Goal: Task Accomplishment & Management: Complete application form

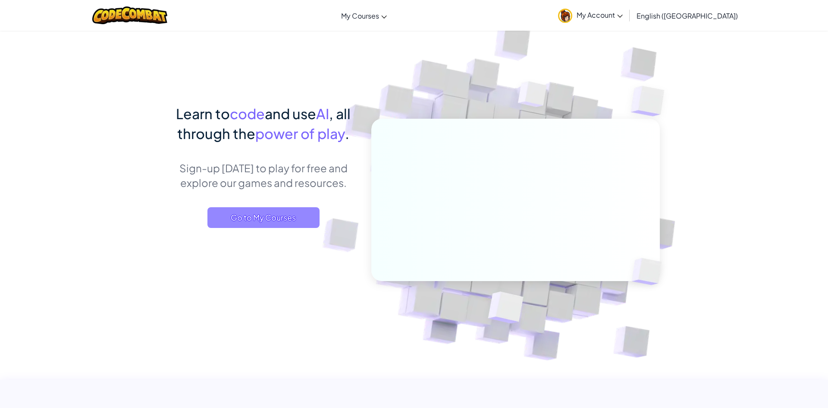
click at [253, 216] on span "Go to My Courses" at bounding box center [263, 217] width 112 height 21
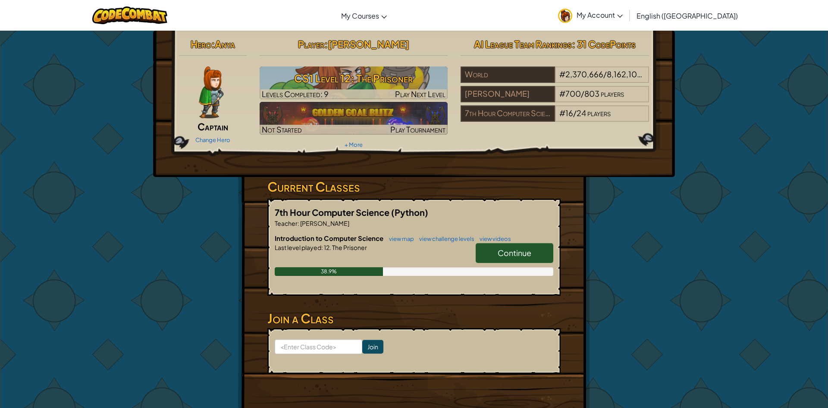
click at [495, 256] on link "Continue" at bounding box center [515, 253] width 78 height 20
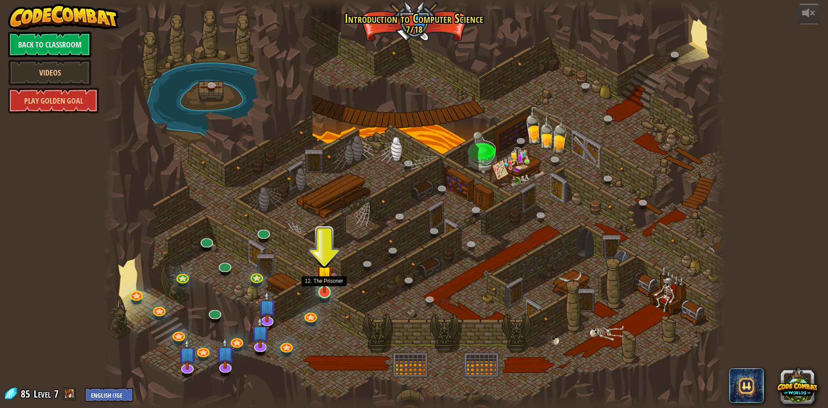
click at [324, 290] on img at bounding box center [324, 273] width 17 height 38
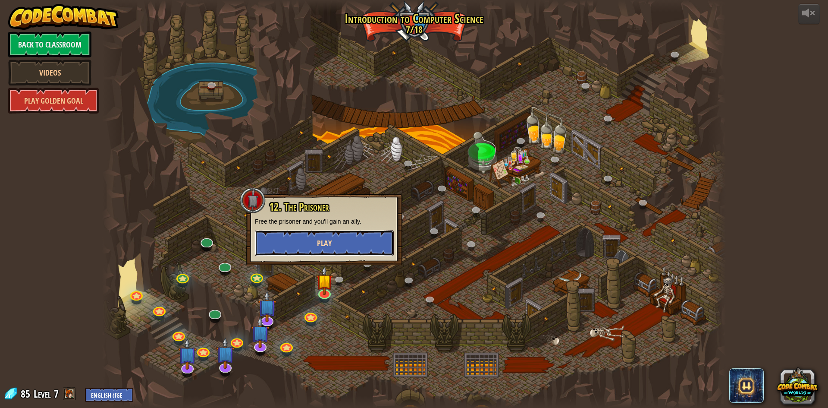
click at [324, 236] on button "Play" at bounding box center [324, 243] width 139 height 26
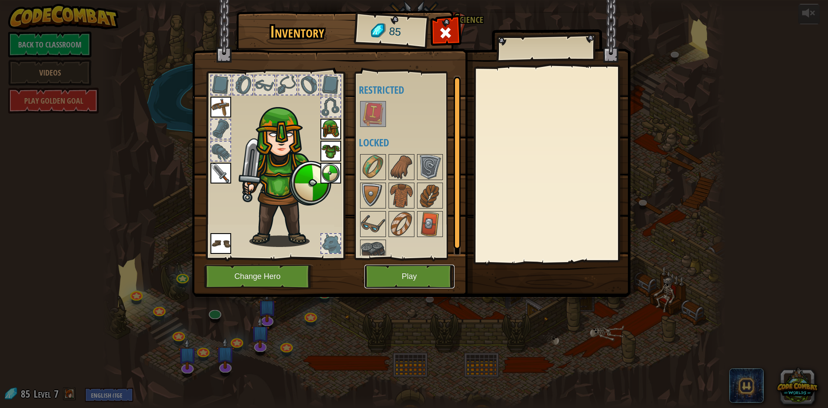
click at [413, 281] on button "Play" at bounding box center [409, 276] width 90 height 24
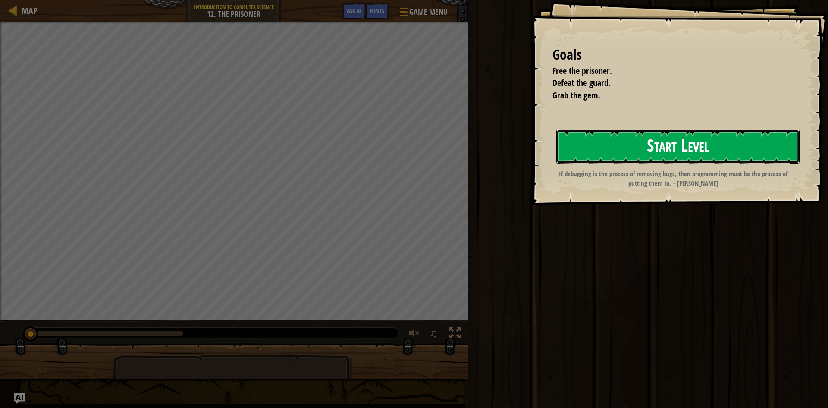
click at [681, 154] on button "Start Level" at bounding box center [677, 146] width 243 height 34
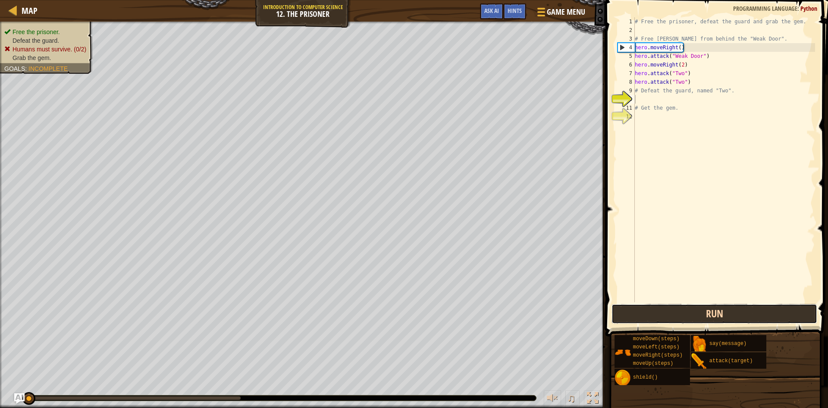
click at [685, 312] on button "Run" at bounding box center [715, 314] width 206 height 20
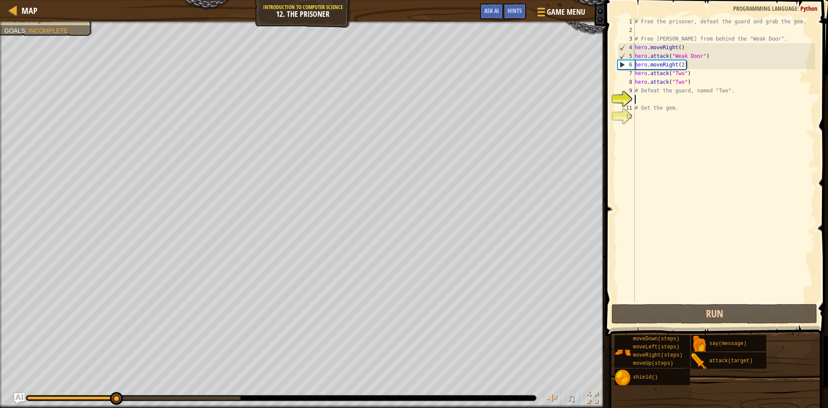
click at [637, 89] on div "# Free the prisoner, defeat the guard and grab the gem. # Free [PERSON_NAME] fr…" at bounding box center [724, 168] width 182 height 302
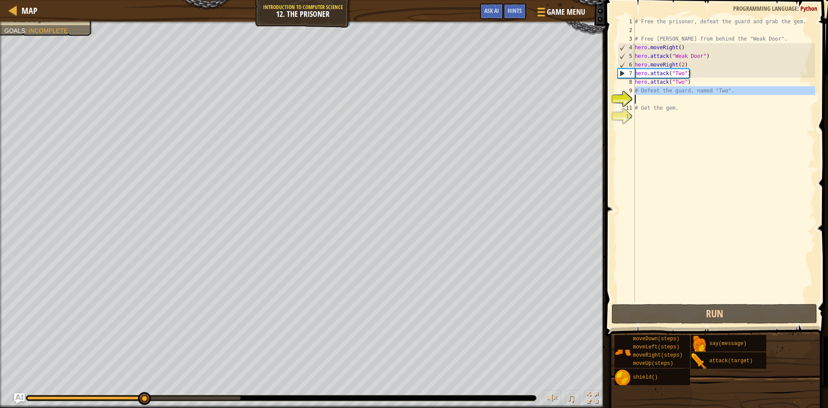
drag, startPoint x: 634, startPoint y: 91, endPoint x: 730, endPoint y: 91, distance: 95.7
click at [730, 91] on div "# Defeat the guard, named "Two". 1 2 3 4 5 6 7 8 9 10 11 12 # Free the prisoner…" at bounding box center [715, 159] width 199 height 285
type textarea "# Defeat the guard, named "Two"."
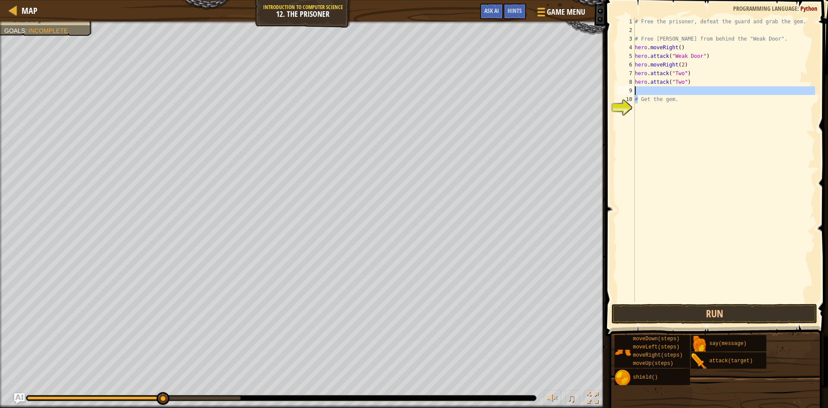
drag, startPoint x: 637, startPoint y: 100, endPoint x: 689, endPoint y: 91, distance: 53.1
click at [689, 91] on div "# Free the prisoner, defeat the guard and grab the gem. # Free [PERSON_NAME] fr…" at bounding box center [724, 168] width 182 height 302
type textarea "# Get the gem."
type textarea "G"
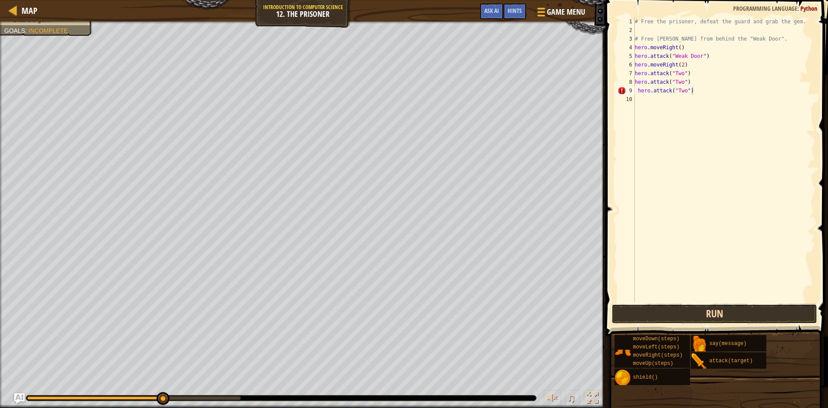
click at [686, 305] on button "Run" at bounding box center [715, 314] width 206 height 20
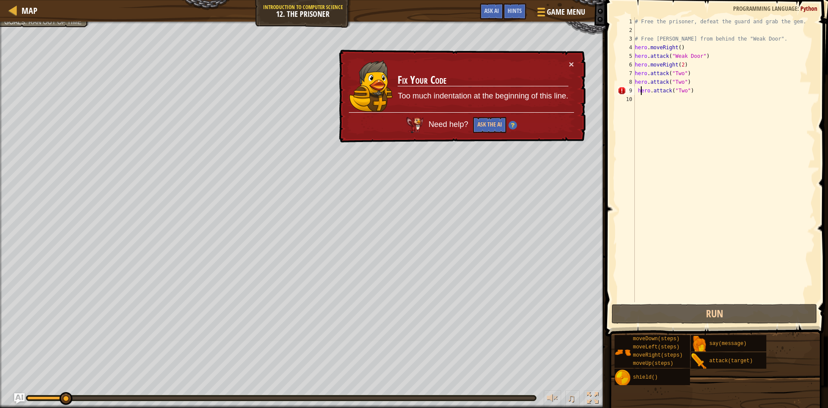
click at [640, 91] on div "# Free the prisoner, defeat the guard and grab the gem. # Free [PERSON_NAME] fr…" at bounding box center [724, 168] width 182 height 302
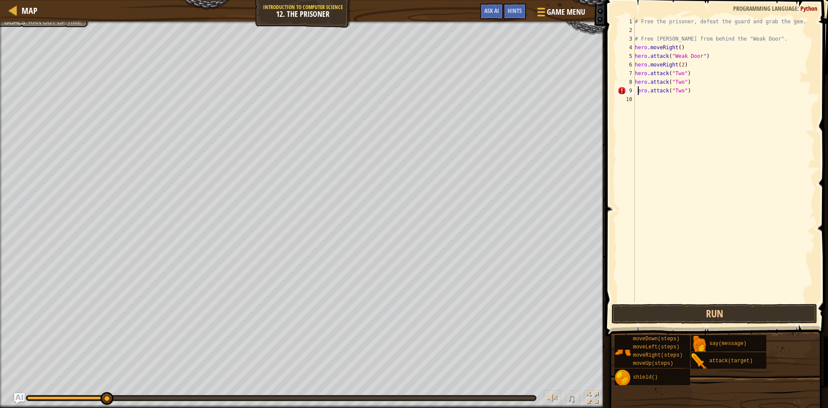
type textarea "hero.attack("Two")"
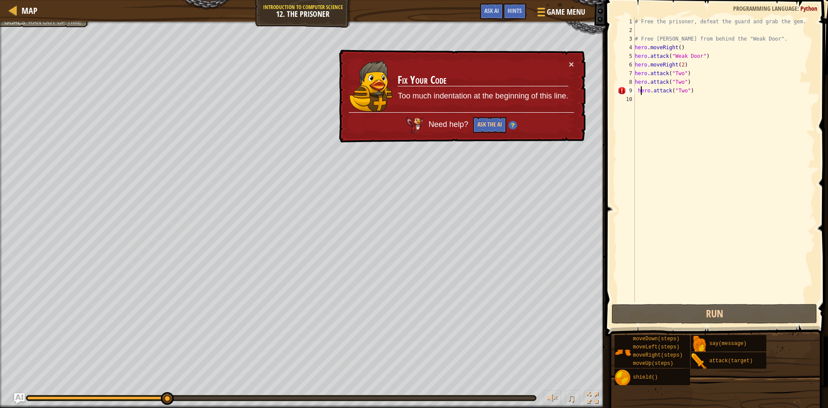
click at [665, 280] on div "# Free the prisoner, defeat the guard and grab the gem. # Free [PERSON_NAME] fr…" at bounding box center [724, 168] width 182 height 302
click at [637, 86] on div "# Free the prisoner, defeat the guard and grab the gem. # Free [PERSON_NAME] fr…" at bounding box center [724, 168] width 182 height 302
click at [637, 90] on div "# Free the prisoner, defeat the guard and grab the gem. # Free [PERSON_NAME] fr…" at bounding box center [724, 168] width 182 height 302
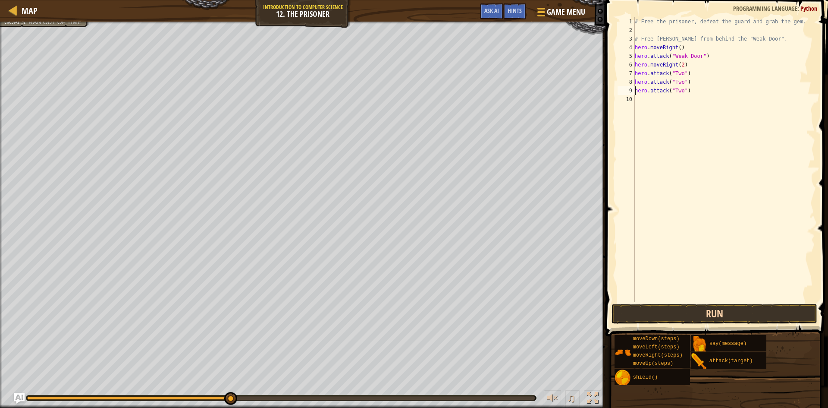
type textarea "hero.attack("Two")"
click at [671, 309] on button "Run" at bounding box center [715, 314] width 206 height 20
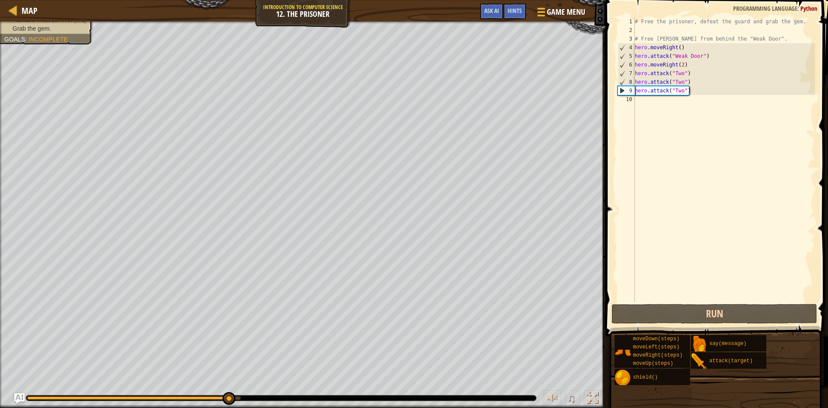
click at [650, 99] on div "# Free the prisoner, defeat the guard and grab the gem. # Free [PERSON_NAME] fr…" at bounding box center [724, 168] width 182 height 302
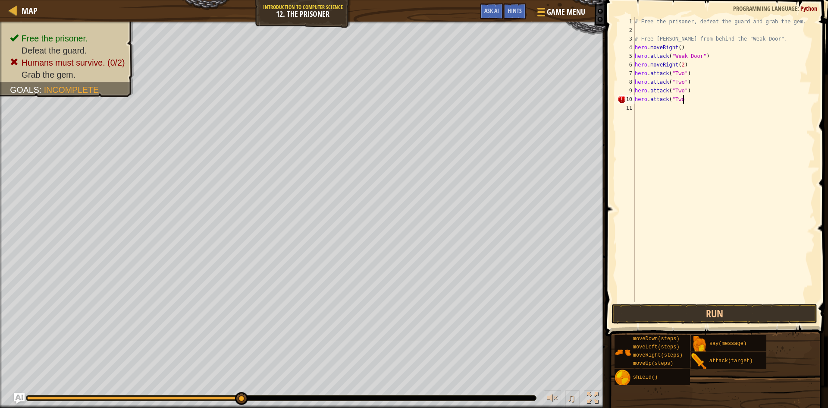
scroll to position [4, 6]
type textarea "hero.attack("Two")"
click at [655, 311] on button "Run" at bounding box center [715, 314] width 206 height 20
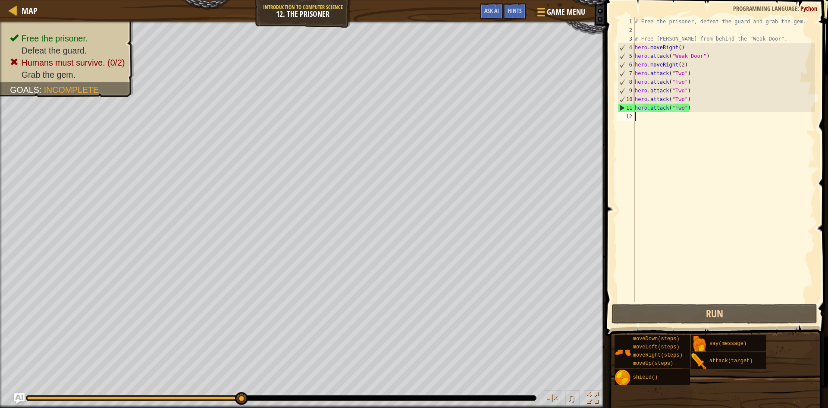
click at [667, 125] on div "# Free the prisoner, defeat the guard and grab the gem. # Free [PERSON_NAME] fr…" at bounding box center [724, 168] width 182 height 302
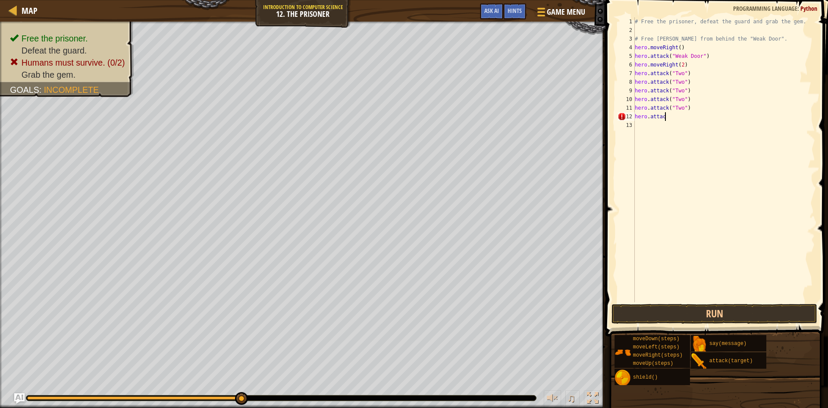
scroll to position [4, 4]
type textarea "hero.attack("Two")"
type textarea "H"
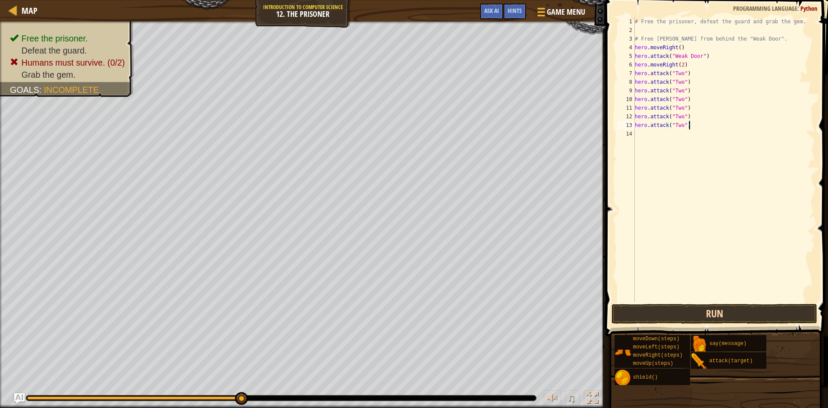
type textarea "hero.attack("Two")"
click at [669, 313] on button "Run" at bounding box center [715, 314] width 206 height 20
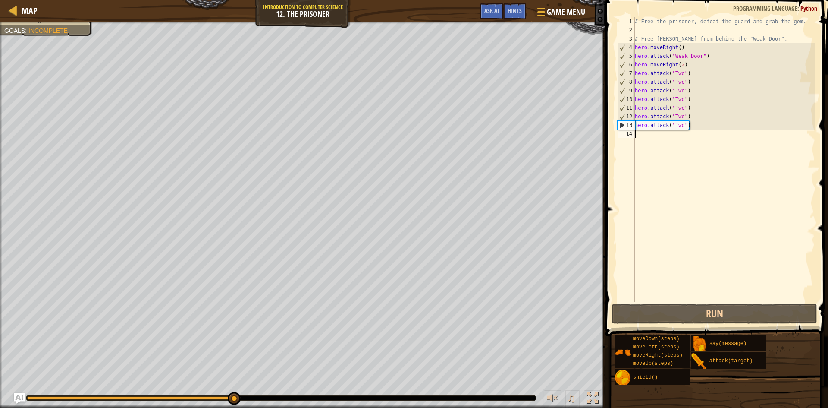
click at [660, 141] on div "# Free the prisoner, defeat the guard and grab the gem. # Free [PERSON_NAME] fr…" at bounding box center [724, 168] width 182 height 302
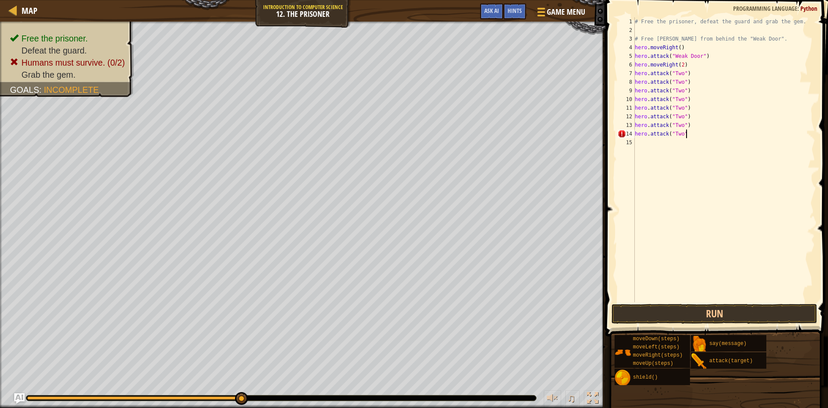
type textarea "hero.attack("Two")"
click at [665, 308] on button "Run" at bounding box center [715, 314] width 206 height 20
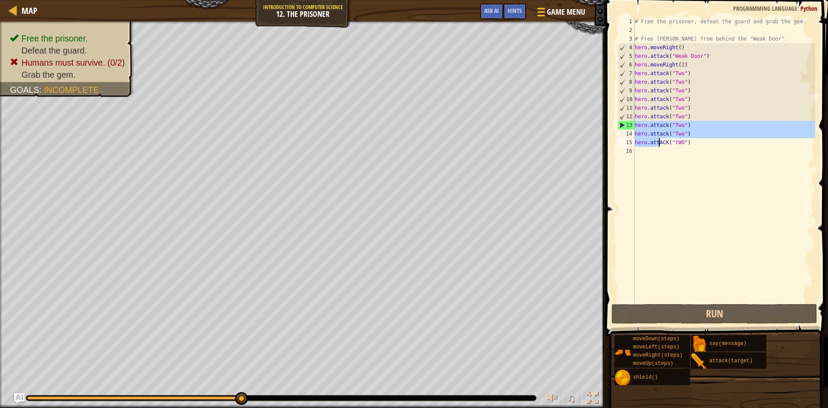
drag, startPoint x: 636, startPoint y: 129, endPoint x: 671, endPoint y: 144, distance: 38.6
click at [671, 144] on div "# Free the prisoner, defeat the guard and grab the gem. # Free [PERSON_NAME] fr…" at bounding box center [724, 168] width 182 height 302
drag, startPoint x: 680, startPoint y: 143, endPoint x: 693, endPoint y: 142, distance: 13.4
click at [684, 142] on div "# Free the prisoner, defeat the guard and grab the gem. # Free [PERSON_NAME] fr…" at bounding box center [724, 168] width 182 height 302
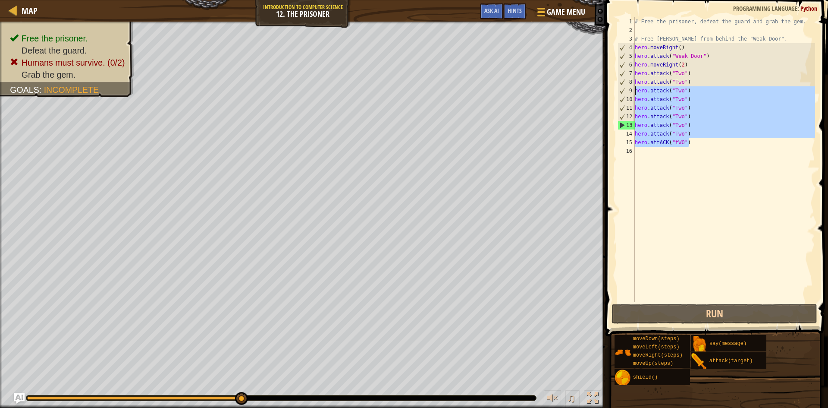
drag, startPoint x: 697, startPoint y: 144, endPoint x: 624, endPoint y: 88, distance: 91.7
click at [624, 88] on div "hero.[PERSON_NAME]("tWO") 1 2 3 4 5 6 7 8 9 10 11 12 13 14 15 16 # Free the pri…" at bounding box center [715, 159] width 199 height 285
type textarea "hero.attack("Two") hero.attack("Two")"
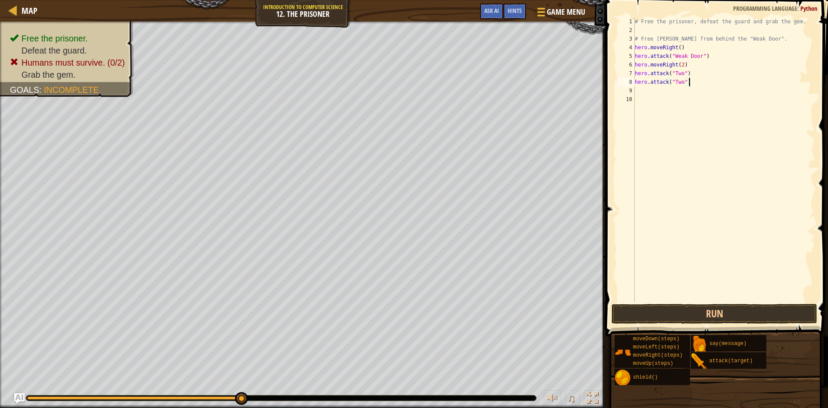
click at [699, 84] on div "# Free the prisoner, defeat the guard and grab the gem. # Free [PERSON_NAME] fr…" at bounding box center [724, 168] width 182 height 302
click at [686, 314] on button "Run" at bounding box center [715, 314] width 206 height 20
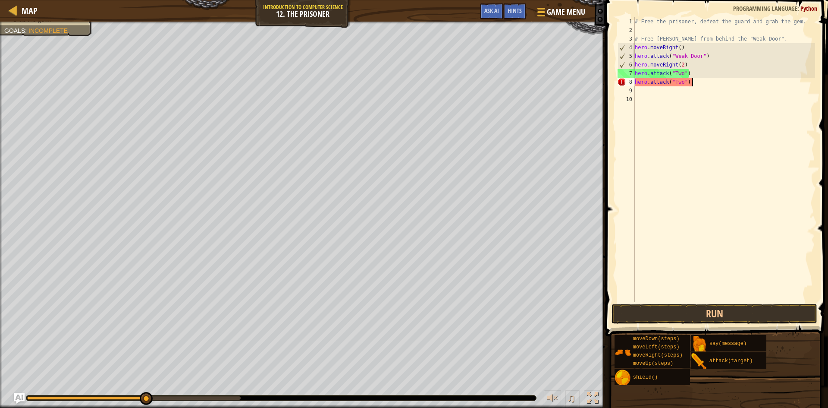
scroll to position [4, 7]
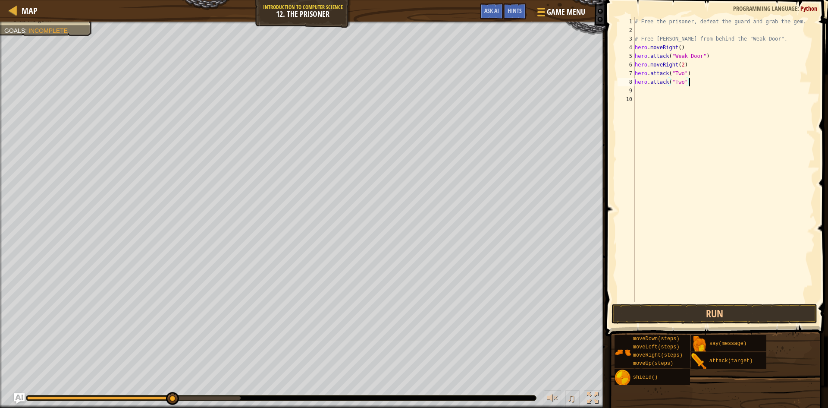
click at [692, 67] on div "# Free the prisoner, defeat the guard and grab the gem. # Free [PERSON_NAME] fr…" at bounding box center [724, 168] width 182 height 302
click at [684, 68] on div "# Free the prisoner, defeat the guard and grab the gem. # Free [PERSON_NAME] fr…" at bounding box center [724, 168] width 182 height 302
type textarea "hero.moveRight(3)"
click at [679, 147] on div "# Free the prisoner, defeat the guard and grab the gem. # Free [PERSON_NAME] fr…" at bounding box center [724, 168] width 182 height 302
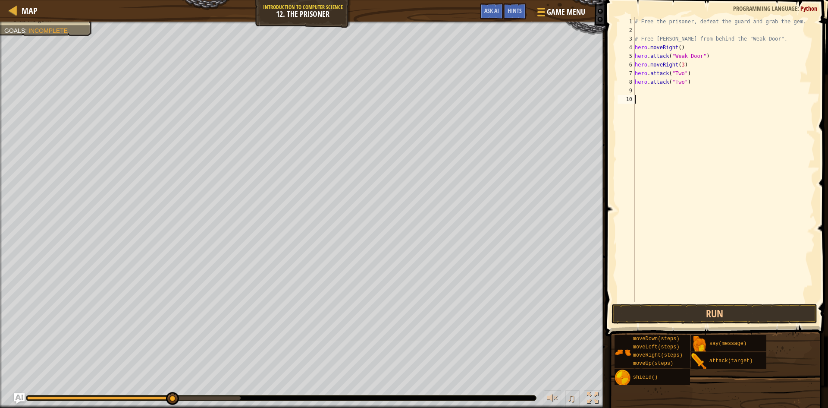
scroll to position [4, 0]
click at [686, 66] on div "# Free the prisoner, defeat the guard and grab the gem. # Free [PERSON_NAME] fr…" at bounding box center [724, 168] width 182 height 302
type textarea "hero.moveRight(3)"
type textarea "H"
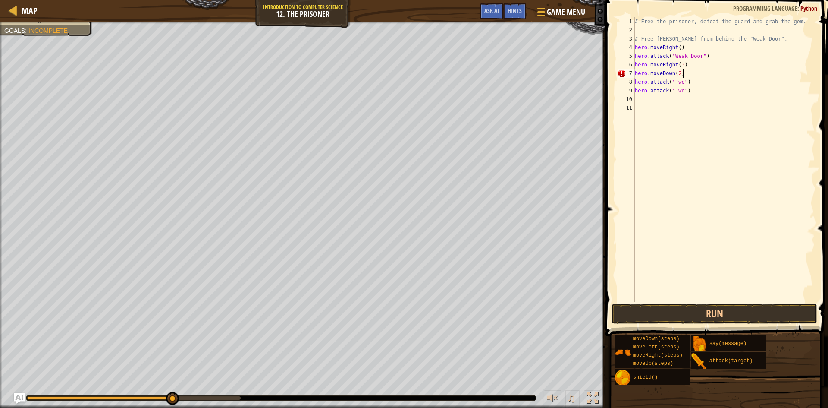
scroll to position [4, 6]
type textarea "hero.moveDown(2)"
click at [750, 308] on button "Run" at bounding box center [715, 314] width 206 height 20
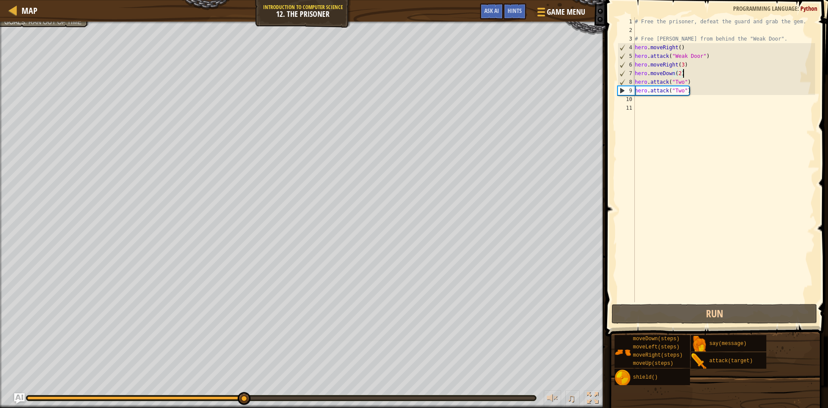
click at [652, 98] on div "# Free the prisoner, defeat the guard and grab the gem. # Free [PERSON_NAME] fr…" at bounding box center [724, 168] width 182 height 302
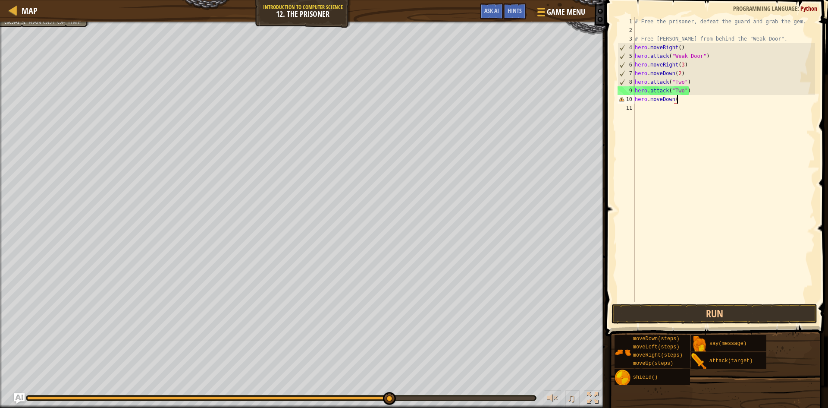
scroll to position [4, 6]
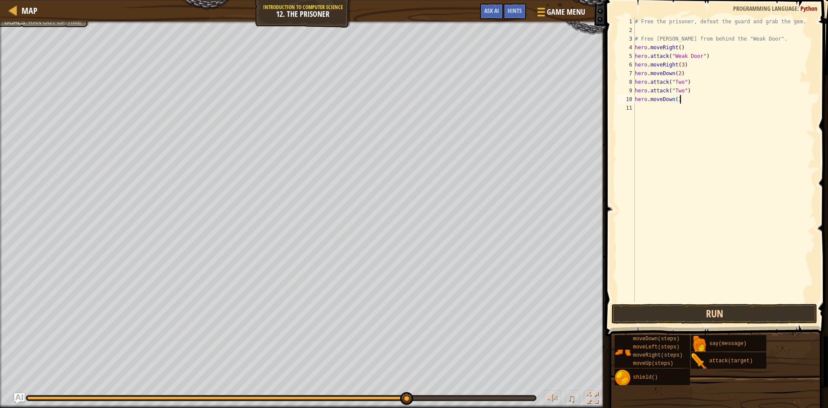
type textarea "hero.moveDown()"
click at [650, 314] on button "Run" at bounding box center [715, 314] width 206 height 20
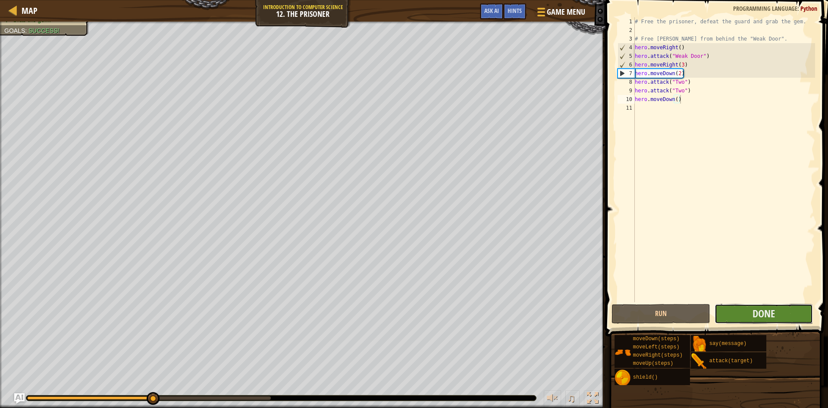
click at [795, 315] on button "Done" at bounding box center [764, 314] width 99 height 20
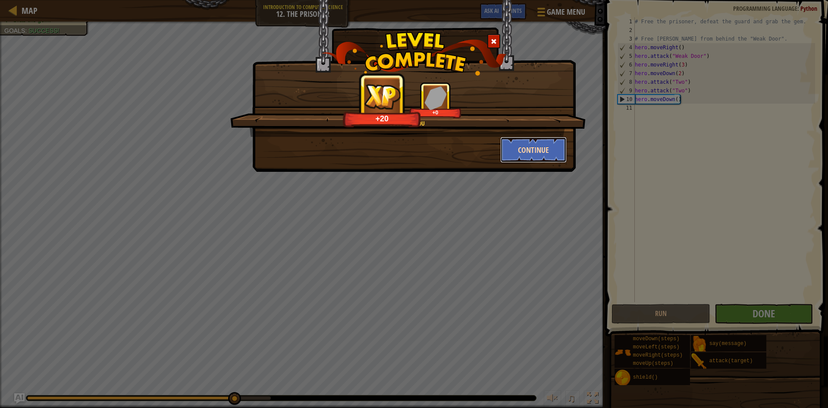
click at [536, 146] on button "Continue" at bounding box center [533, 150] width 67 height 26
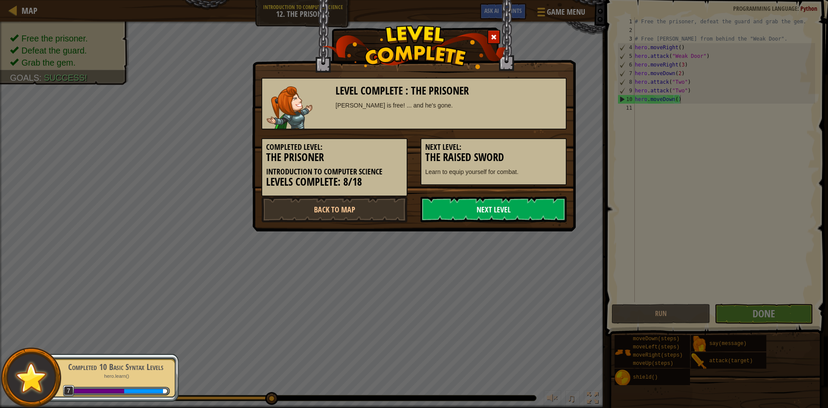
click at [508, 206] on link "Next Level" at bounding box center [493, 209] width 146 height 26
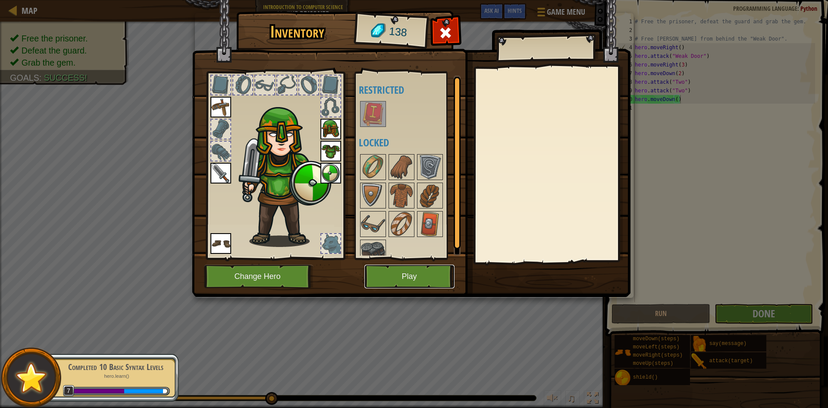
click at [422, 279] on button "Play" at bounding box center [409, 276] width 90 height 24
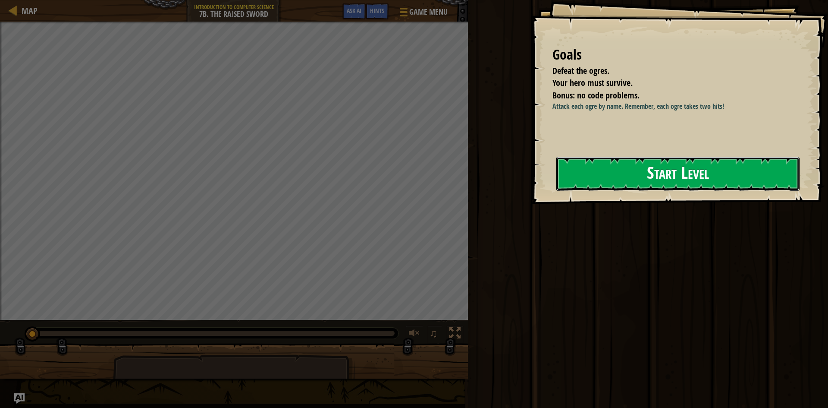
click at [650, 174] on button "Start Level" at bounding box center [677, 174] width 243 height 34
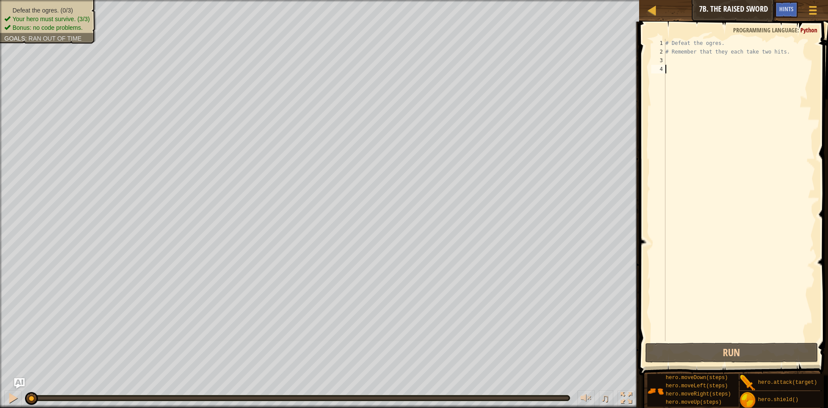
click at [696, 65] on div "# Defeat the ogres. # Remember that they each take two hits." at bounding box center [739, 198] width 151 height 319
click at [675, 60] on div "# Defeat the ogres. # Remember that they each take two hits." at bounding box center [739, 198] width 151 height 319
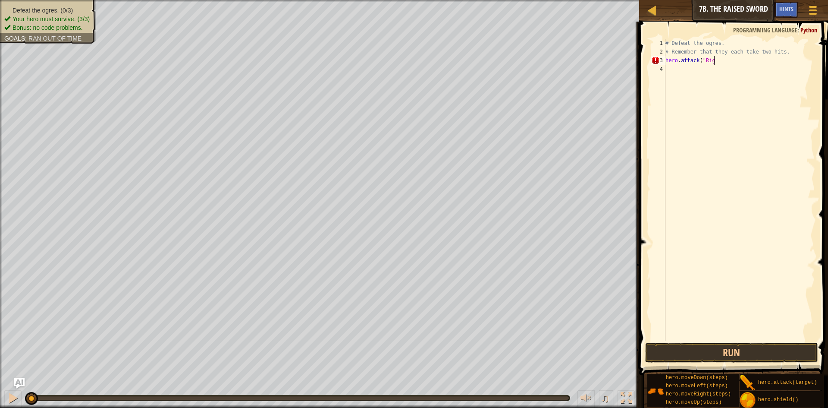
scroll to position [4, 7]
type textarea "hero.attack("Rig")"
click at [683, 71] on div "# Defeat the ogres. # Remember that they each take two hits. hero . attack ( "R…" at bounding box center [739, 198] width 151 height 319
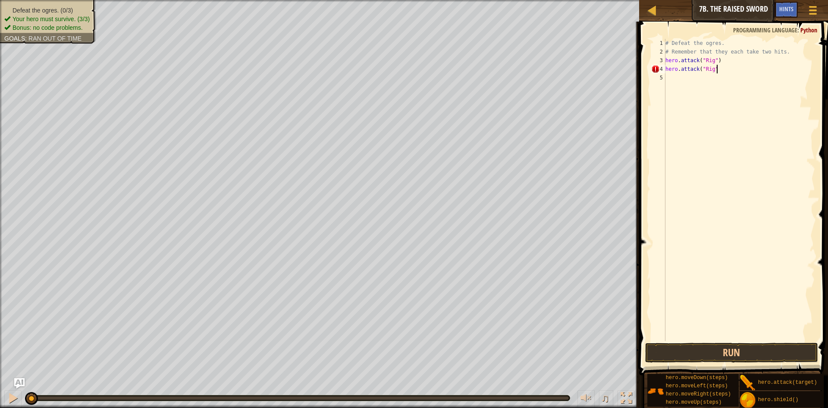
type textarea "hero.attack("Rig")"
click at [707, 78] on div "# Defeat the ogres. # Remember that they each take two hits. hero . attack ( "R…" at bounding box center [739, 198] width 151 height 319
type textarea "hero.attack("Gurt")"
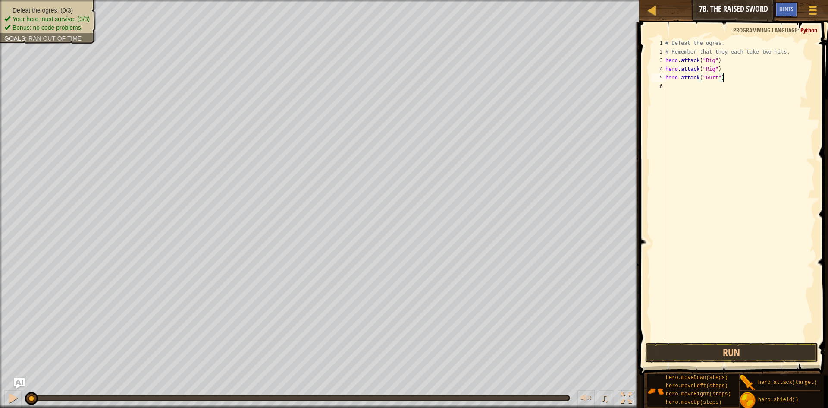
scroll to position [4, 0]
type textarea "g"
type textarea "hero.attack("Gurt")"
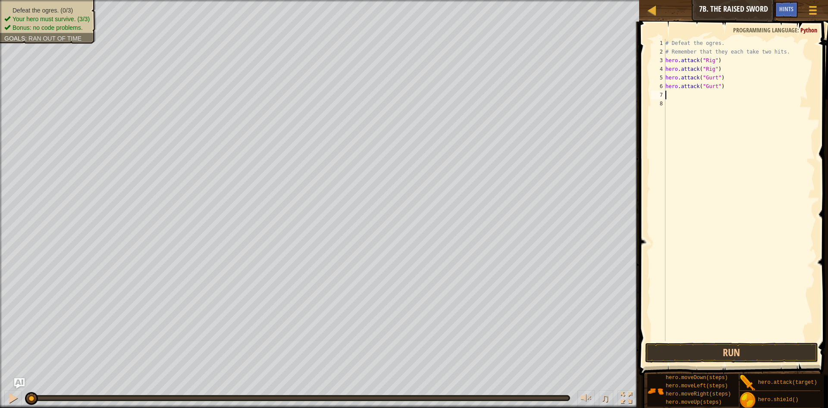
type textarea "H"
type textarea "hero.attack("Ack")"
click at [706, 356] on button "Run" at bounding box center [731, 352] width 173 height 20
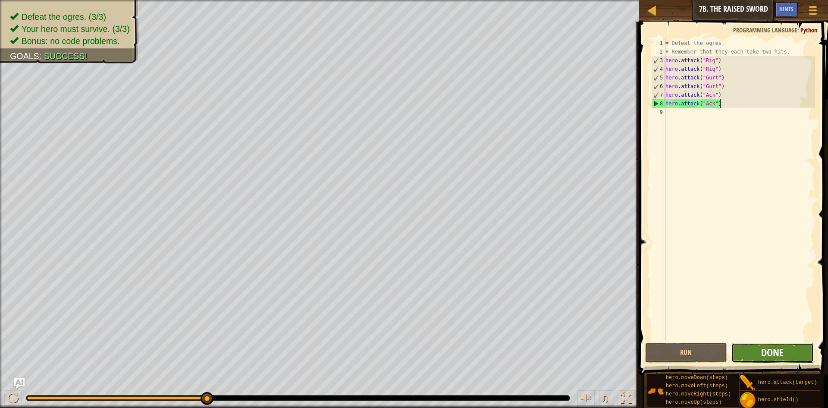
click at [779, 352] on span "Done" at bounding box center [772, 352] width 22 height 14
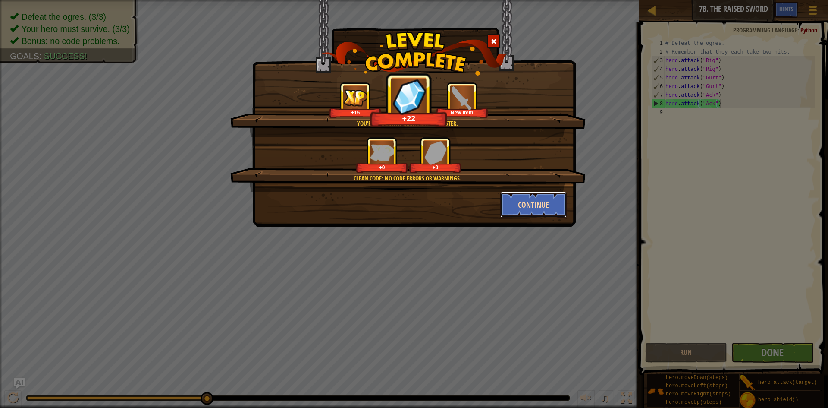
click at [533, 201] on button "Continue" at bounding box center [533, 204] width 67 height 26
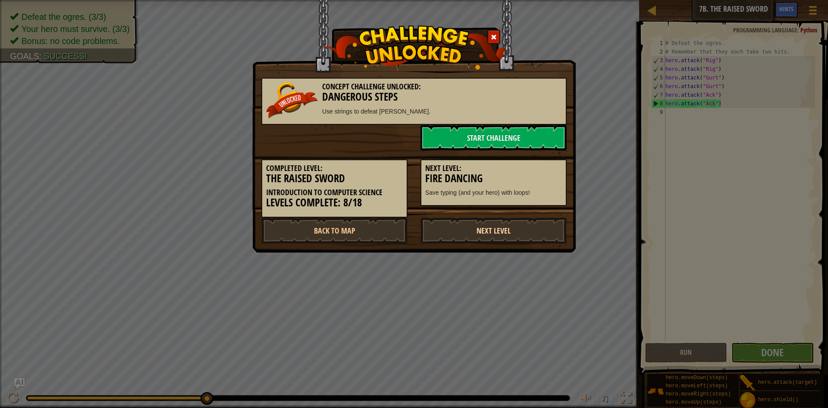
click at [515, 226] on link "Next Level" at bounding box center [493, 230] width 146 height 26
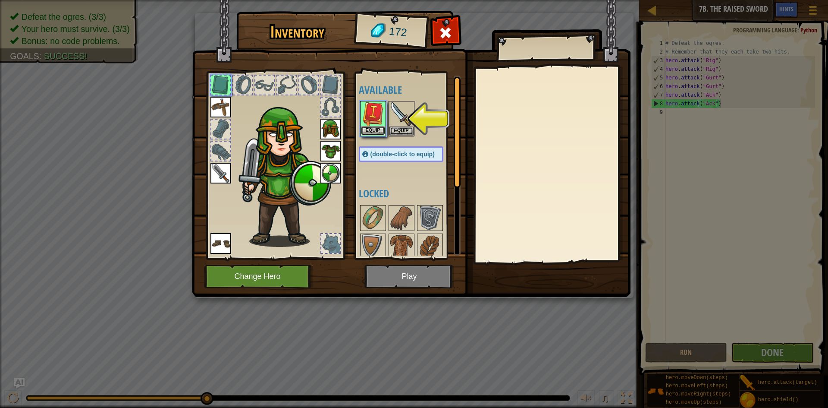
click at [375, 129] on button "Equip" at bounding box center [373, 130] width 24 height 9
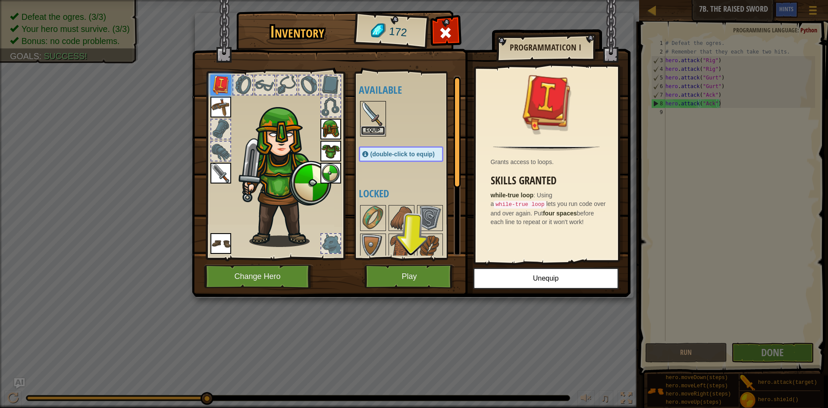
click at [374, 130] on button "Equip" at bounding box center [373, 130] width 24 height 9
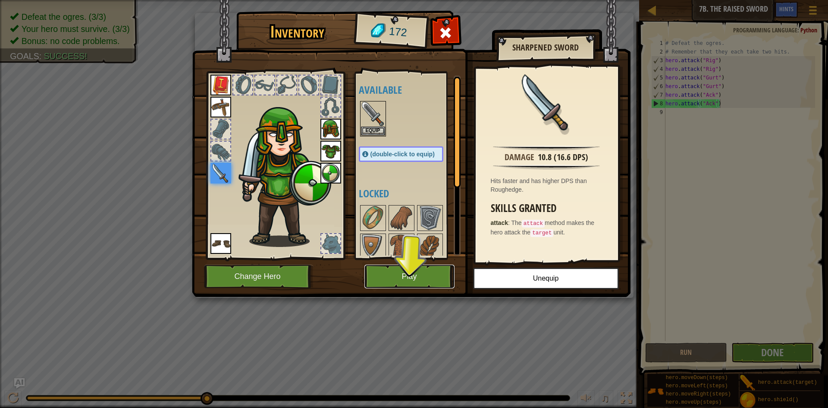
click at [388, 278] on button "Play" at bounding box center [409, 276] width 90 height 24
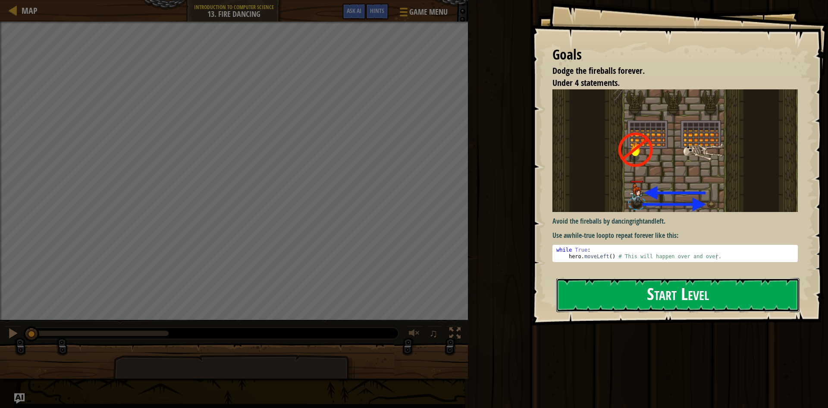
click at [658, 278] on button "Start Level" at bounding box center [677, 295] width 243 height 34
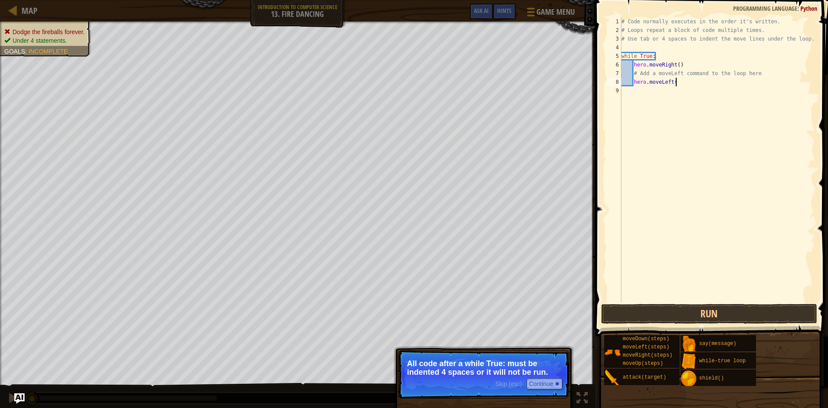
scroll to position [4, 8]
type textarea "hero.moveLeft()"
click at [672, 309] on button "Run" at bounding box center [709, 314] width 216 height 20
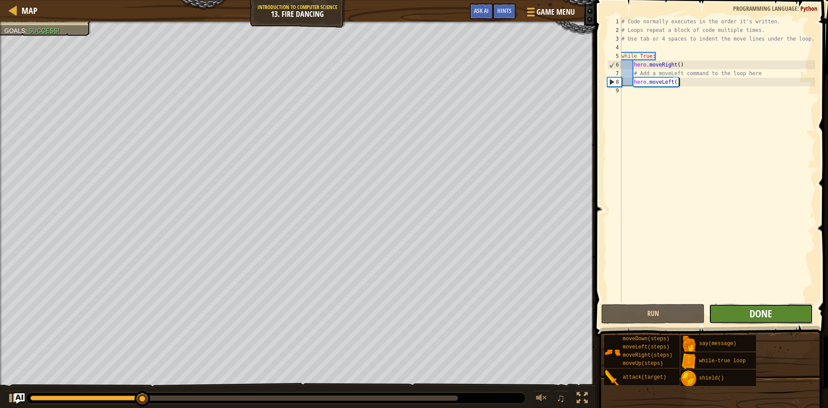
click at [751, 315] on span "Done" at bounding box center [761, 313] width 22 height 14
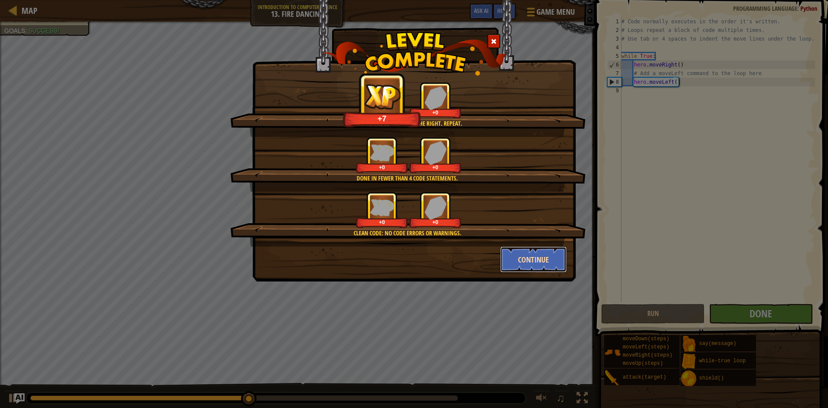
click at [537, 255] on button "Continue" at bounding box center [533, 259] width 67 height 26
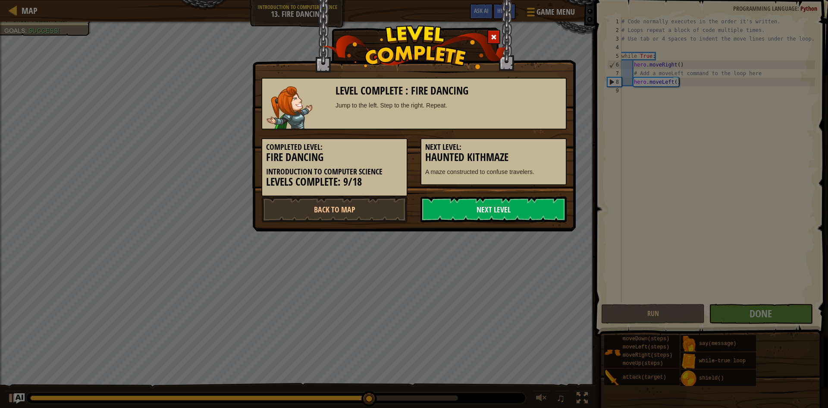
click at [538, 205] on link "Next Level" at bounding box center [493, 209] width 146 height 26
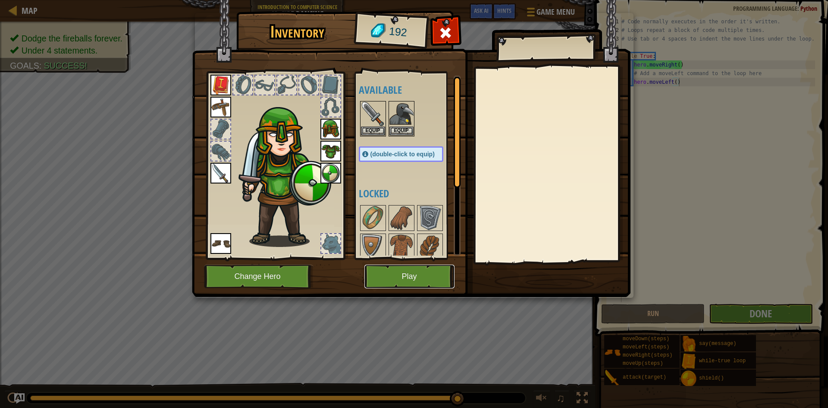
click at [433, 272] on button "Play" at bounding box center [409, 276] width 90 height 24
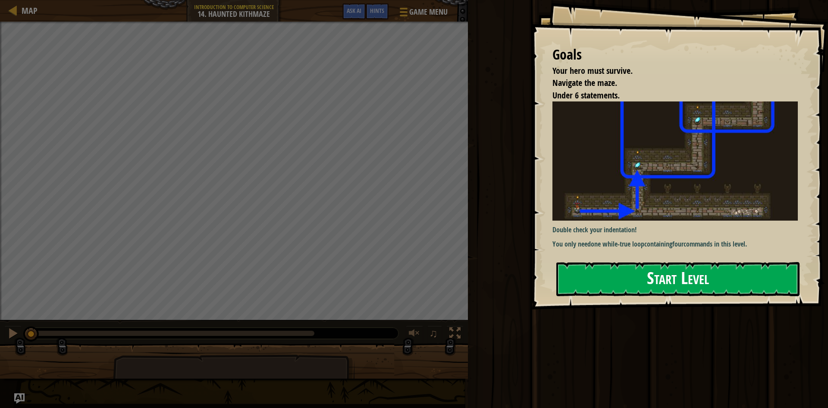
click at [629, 179] on img at bounding box center [674, 160] width 245 height 119
click at [621, 280] on button "Start Level" at bounding box center [677, 279] width 243 height 34
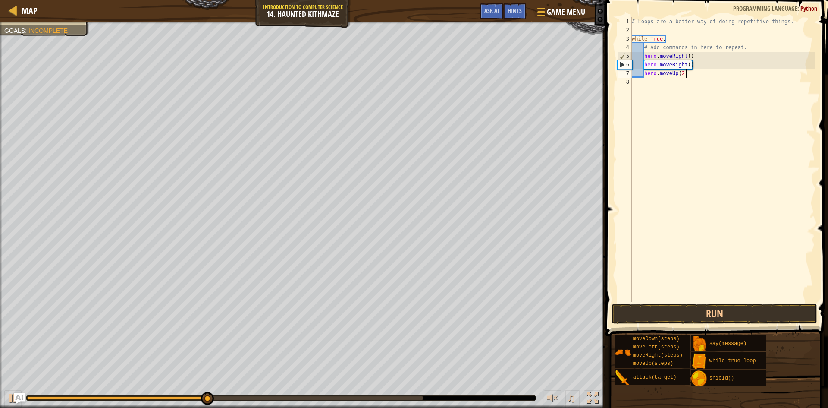
scroll to position [4, 7]
type textarea "hero.moveUp(2)"
click at [705, 310] on button "Run" at bounding box center [715, 314] width 206 height 20
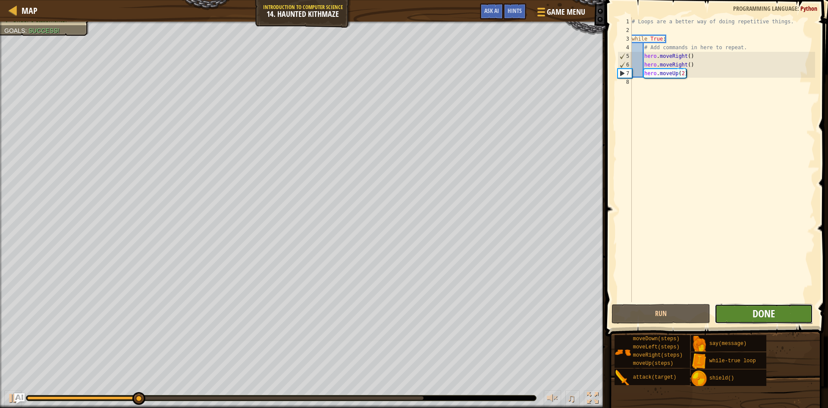
click at [765, 308] on span "Done" at bounding box center [764, 313] width 22 height 14
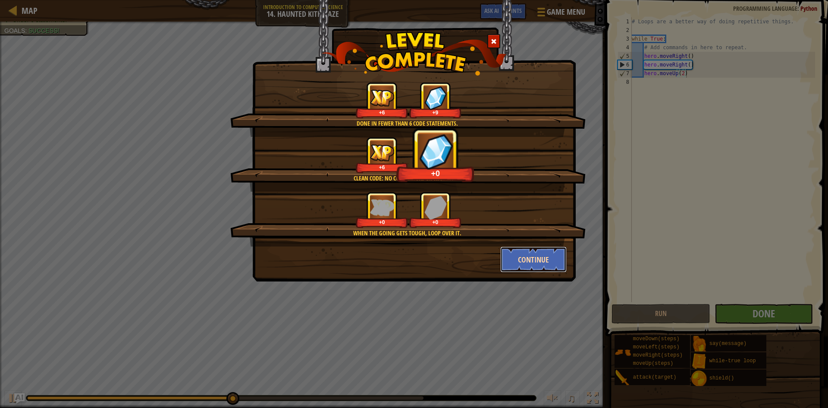
click at [518, 260] on button "Continue" at bounding box center [533, 259] width 67 height 26
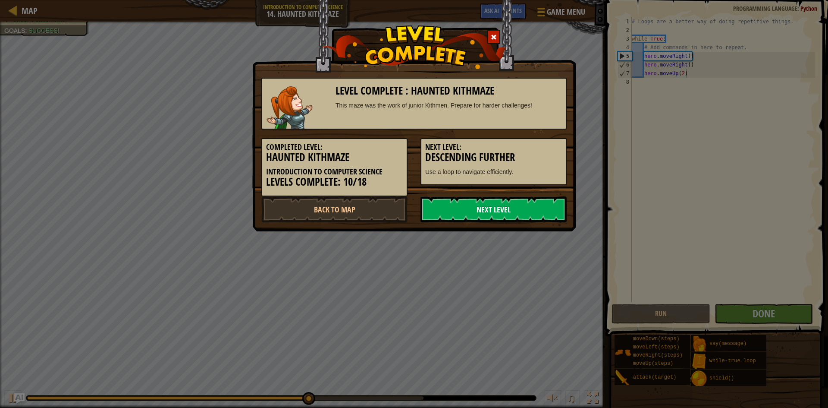
click at [496, 208] on link "Next Level" at bounding box center [493, 209] width 146 height 26
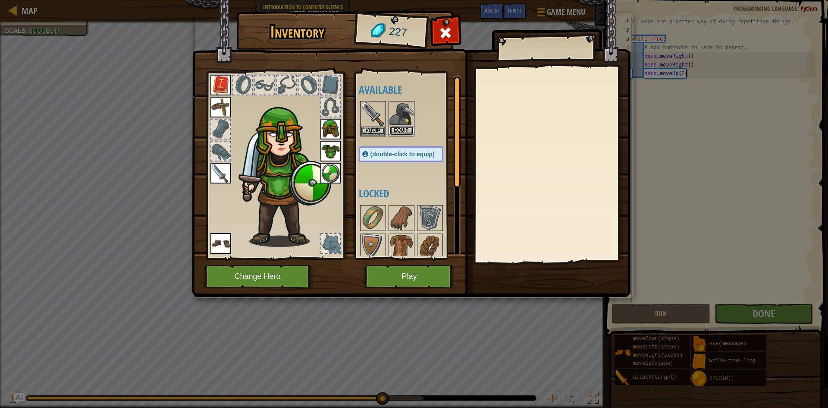
click at [400, 129] on button "Equip" at bounding box center [401, 130] width 24 height 9
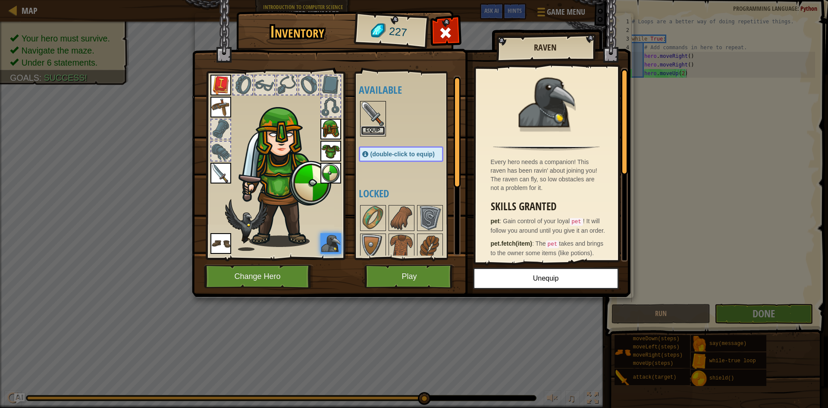
click at [376, 132] on button "Equip" at bounding box center [373, 130] width 24 height 9
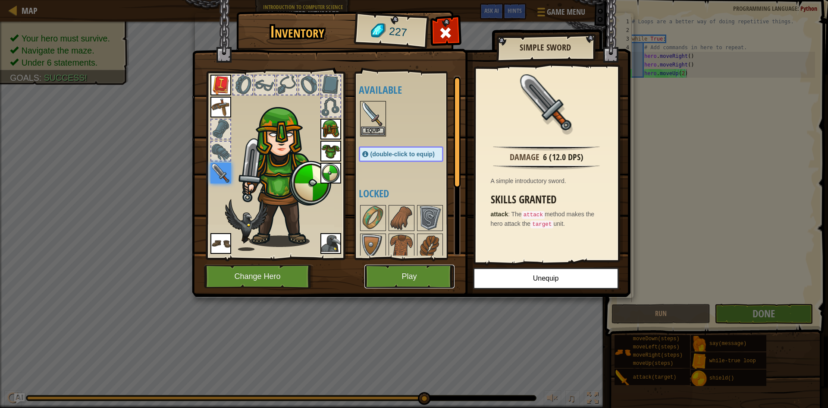
click at [409, 283] on button "Play" at bounding box center [409, 276] width 90 height 24
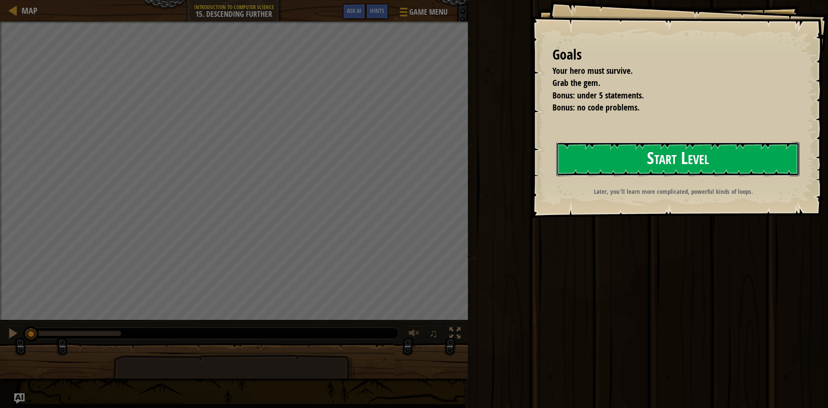
click at [632, 155] on button "Start Level" at bounding box center [677, 159] width 243 height 34
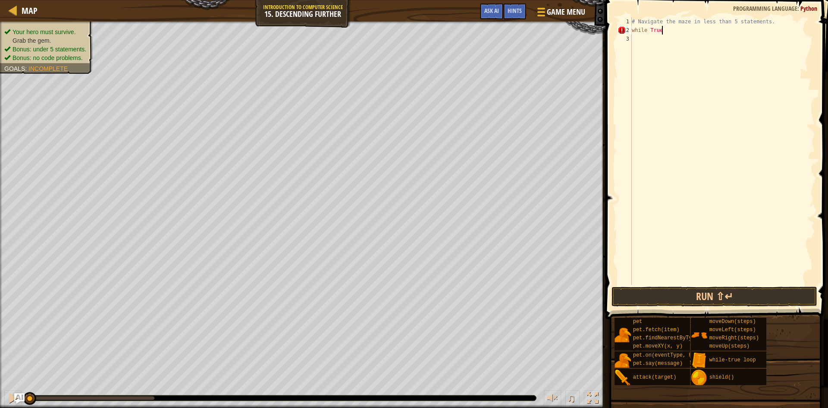
scroll to position [4, 4]
type textarea "while True:"
click at [644, 39] on div "# Navigate the maze in less than 5 statements. while True :" at bounding box center [722, 159] width 185 height 285
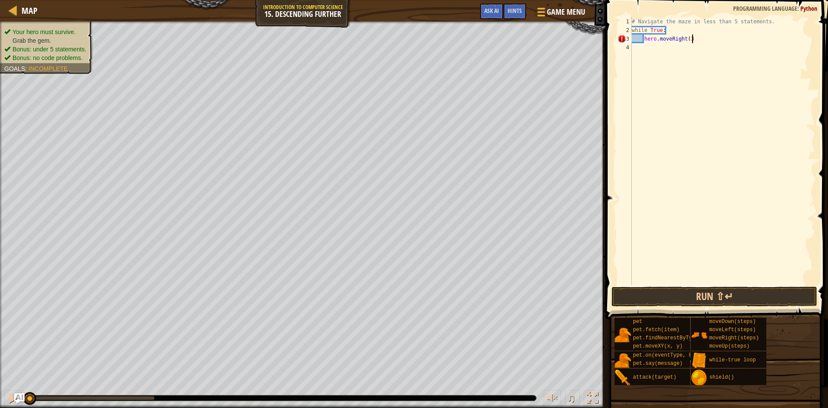
type textarea "hero.moveRight(3)"
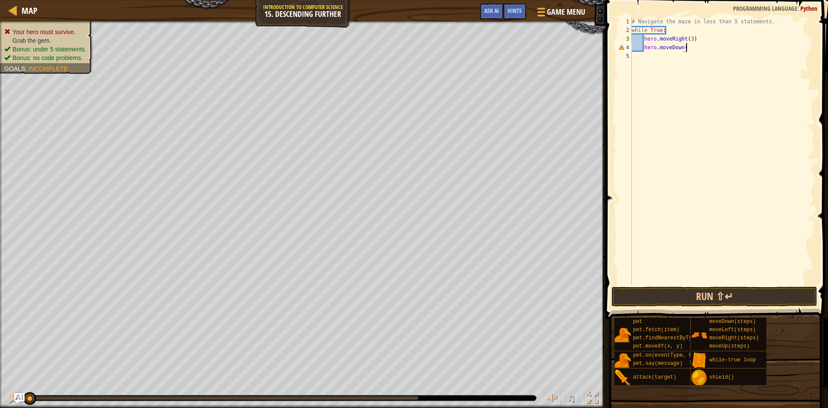
scroll to position [4, 8]
click at [684, 287] on button "Run ⇧↵" at bounding box center [715, 296] width 206 height 20
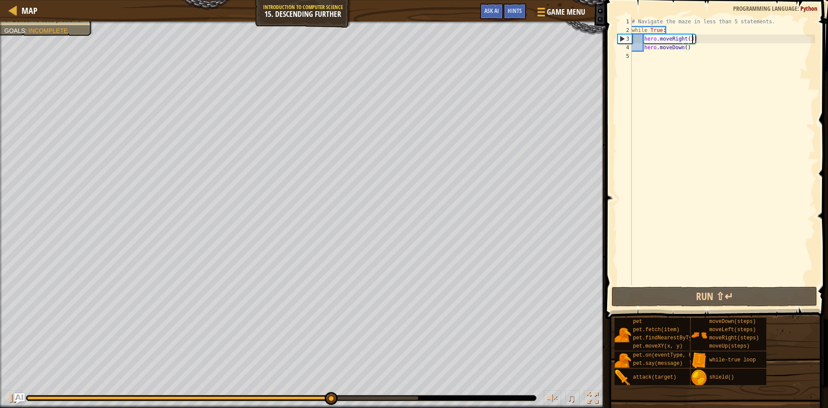
click at [692, 40] on div "# Navigate the maze in less than 5 statements. while True : hero . moveRight ( …" at bounding box center [722, 159] width 185 height 285
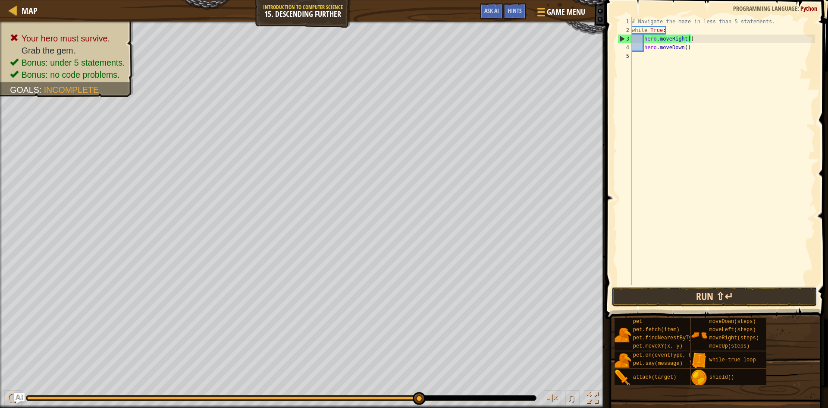
click at [715, 298] on button "Run ⇧↵" at bounding box center [715, 296] width 206 height 20
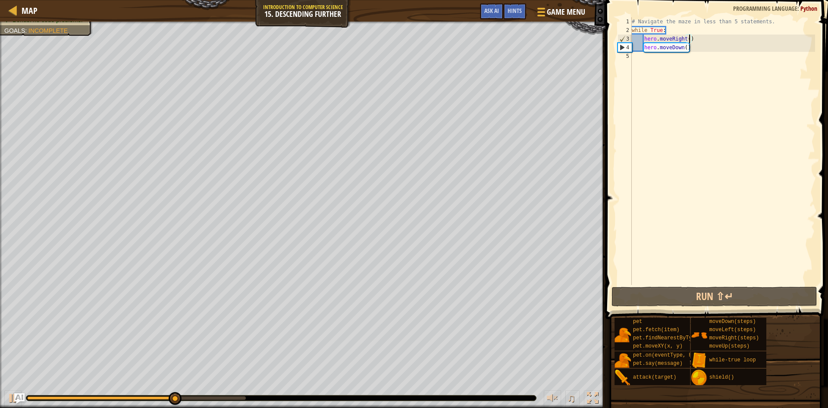
scroll to position [4, 9]
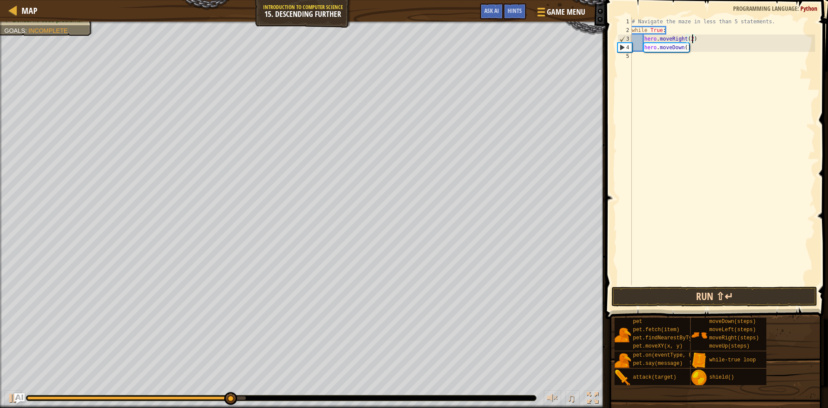
type textarea "hero.moveRight(2)"
click at [718, 303] on button "Run ⇧↵" at bounding box center [715, 296] width 206 height 20
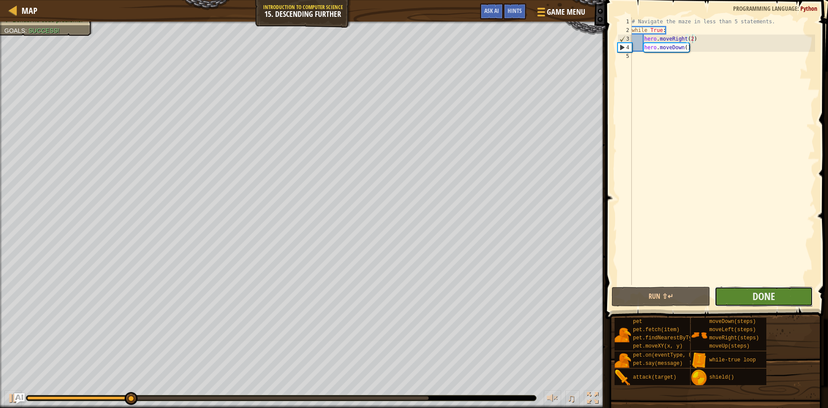
click at [778, 296] on button "Done" at bounding box center [764, 296] width 99 height 20
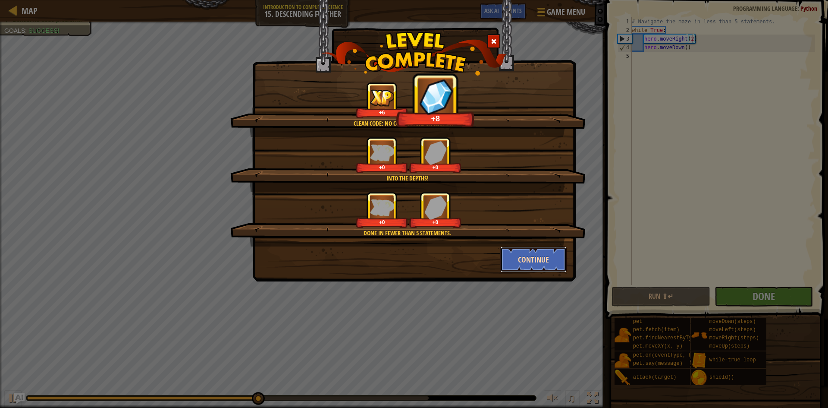
click at [545, 255] on button "Continue" at bounding box center [533, 259] width 67 height 26
click at [542, 253] on div "Clean code: no code errors or warnings. +6 +8 Into the depths! +0 +0 Done in fe…" at bounding box center [414, 204] width 828 height 408
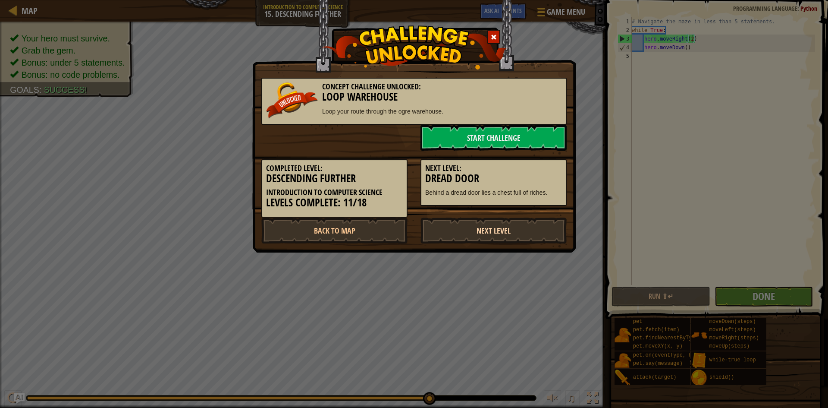
click at [547, 232] on link "Next Level" at bounding box center [493, 230] width 146 height 26
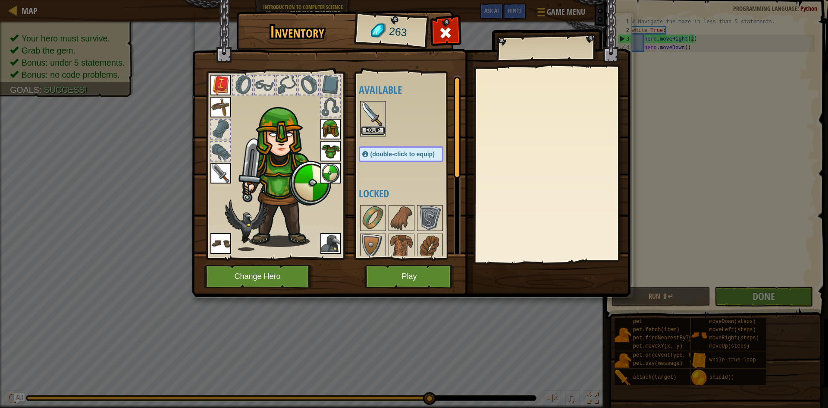
click at [381, 128] on button "Equip" at bounding box center [373, 130] width 24 height 9
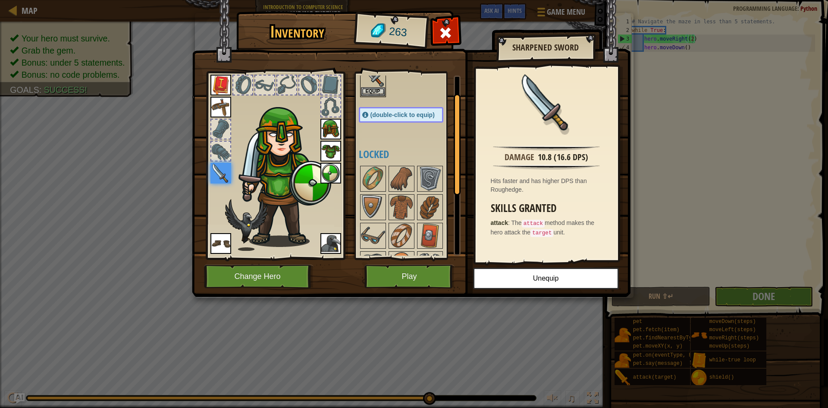
scroll to position [31, 0]
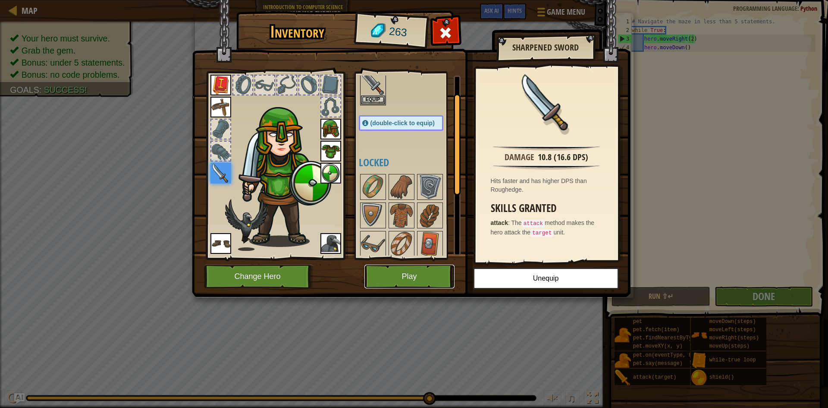
click at [445, 280] on button "Play" at bounding box center [409, 276] width 90 height 24
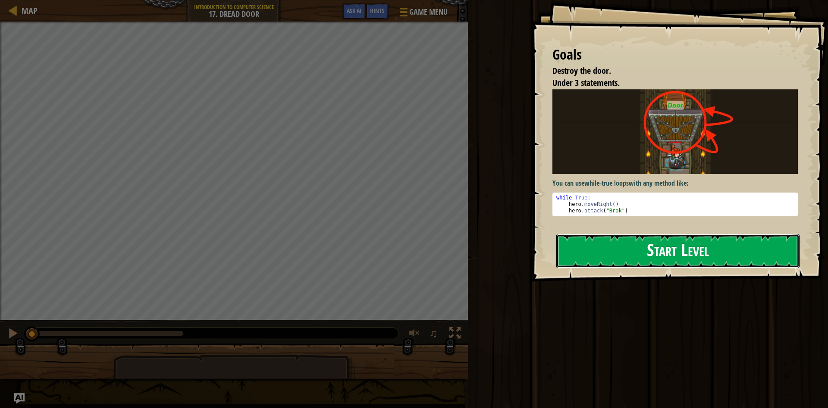
click at [673, 267] on button "Start Level" at bounding box center [677, 251] width 243 height 34
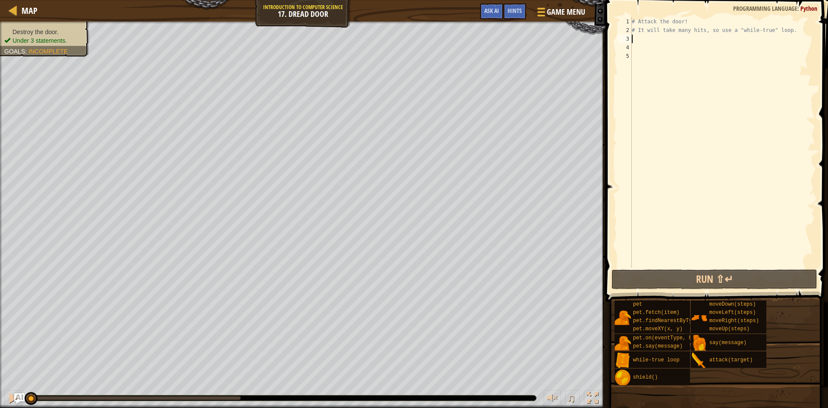
click at [636, 44] on div "# Attack the door! # It will take many hits, so use a "while-true" loop." at bounding box center [722, 150] width 185 height 267
click at [639, 40] on div "# Attack the door! # It will take many hits, so use a "while-true" loop." at bounding box center [722, 142] width 185 height 250
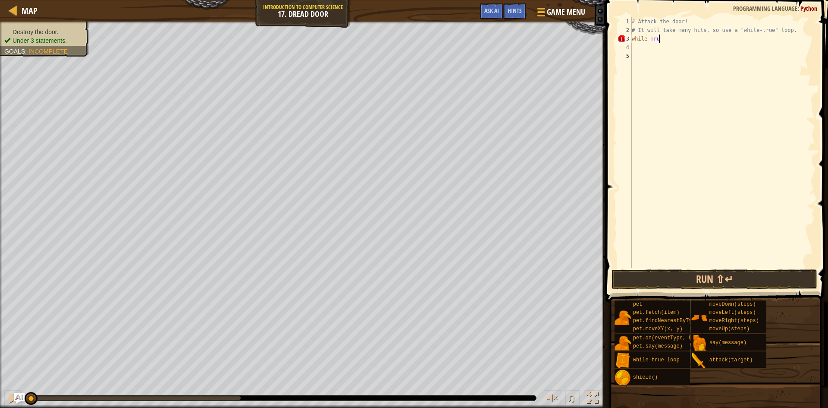
scroll to position [4, 4]
type textarea "while True:"
type textarea "a"
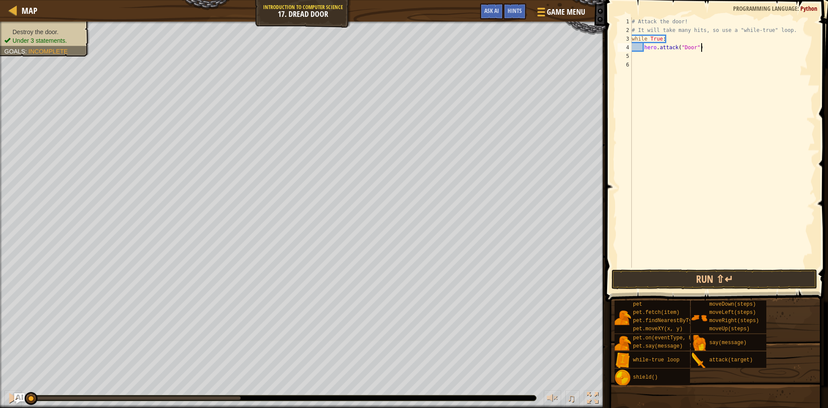
type textarea "hero.attack("Door")"
type textarea "u"
click at [739, 289] on div "1 2 3 4 5 6 7 # Attack the door! # It will take many hits, so use a "while-true…" at bounding box center [715, 167] width 225 height 327
click at [735, 277] on button "Run ⇧↵" at bounding box center [715, 279] width 206 height 20
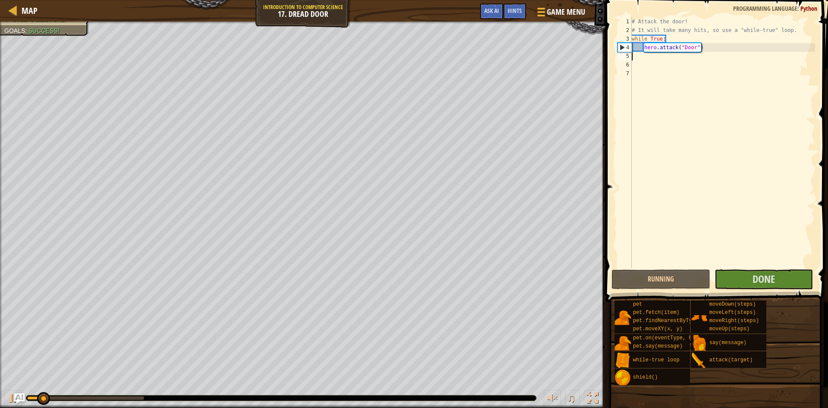
scroll to position [4, 0]
click at [763, 279] on span "Done" at bounding box center [764, 279] width 22 height 14
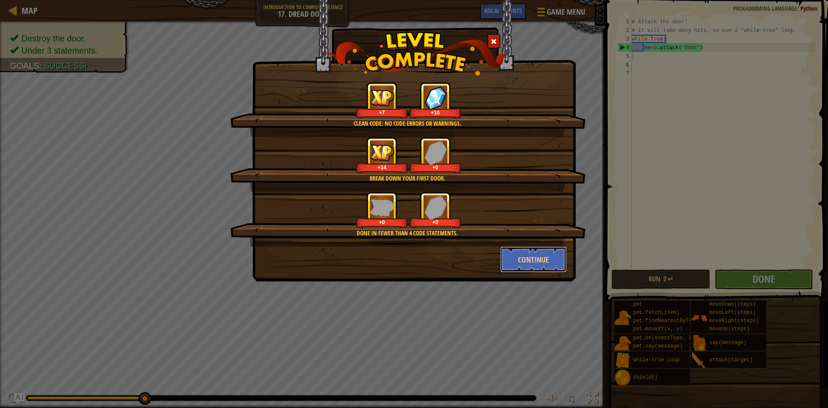
drag, startPoint x: 560, startPoint y: 254, endPoint x: 564, endPoint y: 258, distance: 5.2
click at [561, 254] on button "Continue" at bounding box center [533, 259] width 67 height 26
click at [564, 258] on div "Clean code: no code errors or warnings. +7 +10 Break down your first door. +14 …" at bounding box center [414, 204] width 828 height 408
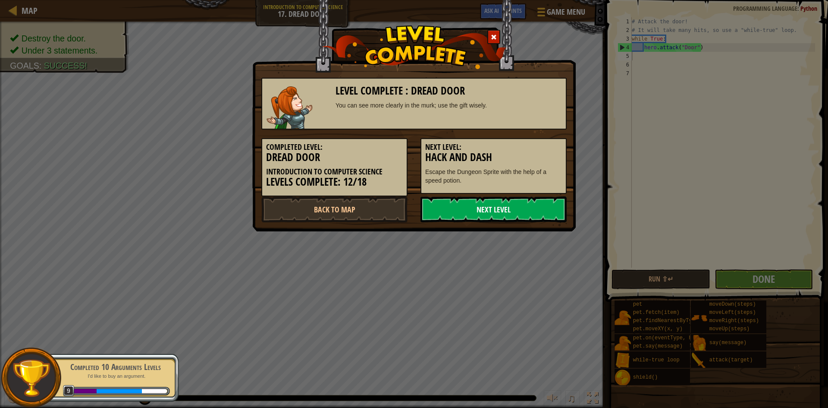
click at [508, 203] on link "Next Level" at bounding box center [493, 209] width 146 height 26
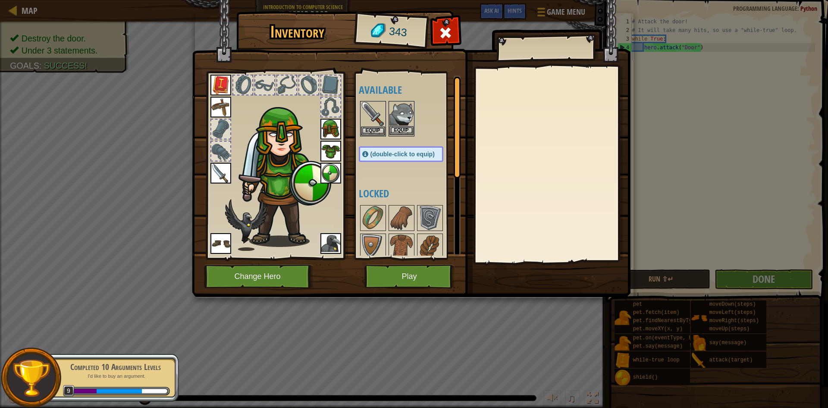
click at [405, 135] on div "Equip" at bounding box center [402, 118] width 26 height 35
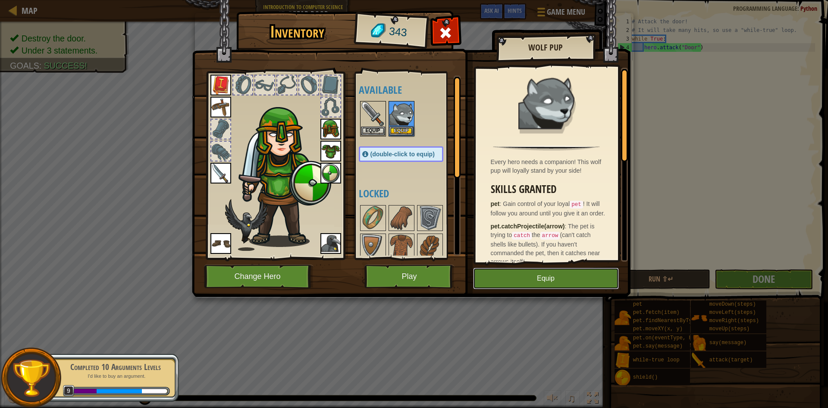
click at [525, 274] on button "Equip" at bounding box center [546, 278] width 146 height 22
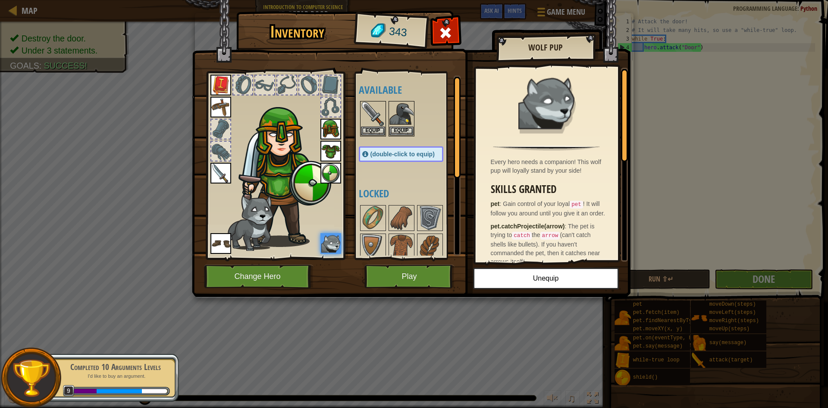
drag, startPoint x: 415, startPoint y: 262, endPoint x: 402, endPoint y: 272, distance: 16.7
click at [402, 271] on div "Inventory 343 Available Equip Equip Equip Equip Equip Equip Equip Equip Equip E…" at bounding box center [414, 155] width 439 height 285
click at [402, 273] on button "Play" at bounding box center [409, 276] width 90 height 24
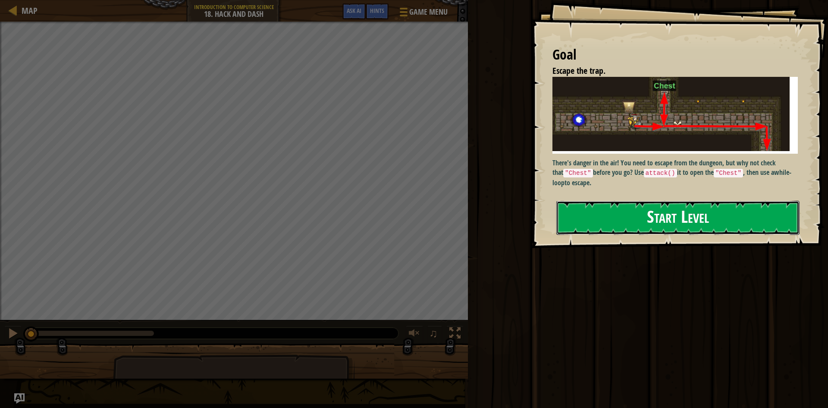
click at [630, 229] on button "Start Level" at bounding box center [677, 218] width 243 height 34
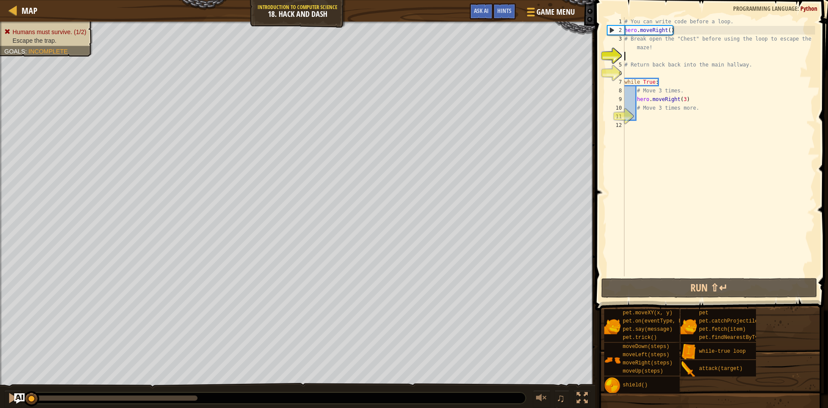
click at [659, 119] on div "# You can write code before a loop. hero . moveRight ( ) # Break open the "Ches…" at bounding box center [719, 155] width 192 height 276
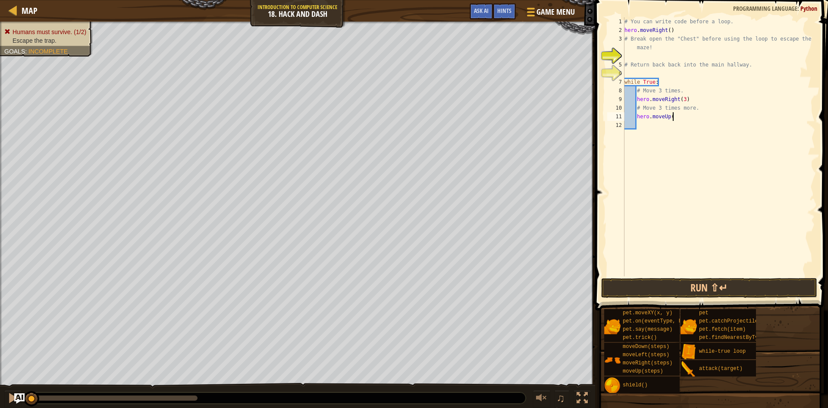
scroll to position [4, 7]
type textarea "hero.moveUp()"
type textarea "hero.openChest"
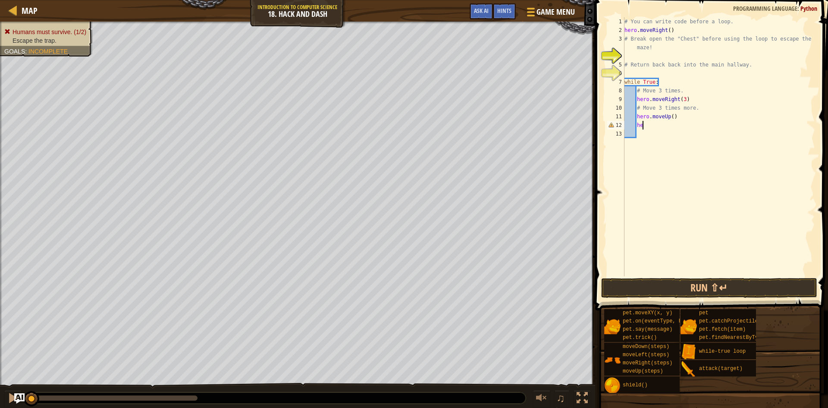
type textarea "h"
click at [671, 119] on div "# You can write code before a loop. hero . moveRight ( ) # Break open the "Ches…" at bounding box center [719, 155] width 192 height 276
type textarea "hero.moveDown()"
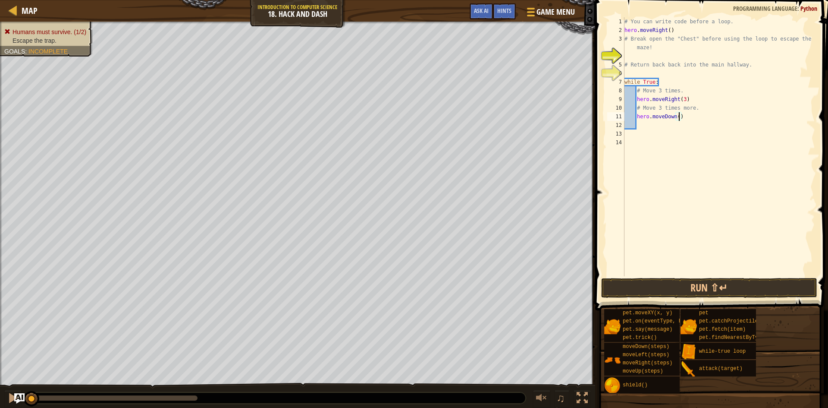
click at [680, 119] on div "# You can write code before a loop. hero . moveRight ( ) # Break open the "Ches…" at bounding box center [719, 155] width 192 height 276
type textarea "hero.moveDown(3)"
click at [667, 132] on div "# You can write code before a loop. hero . moveRight ( ) # Break open the "Ches…" at bounding box center [719, 155] width 192 height 276
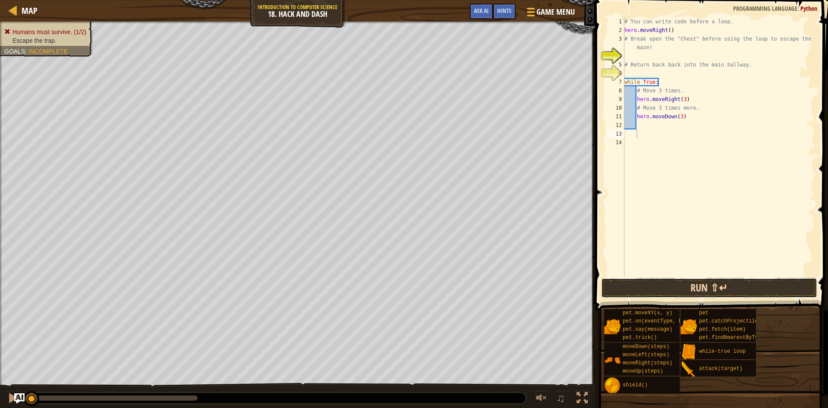
click at [699, 287] on button "Run ⇧↵" at bounding box center [709, 288] width 216 height 20
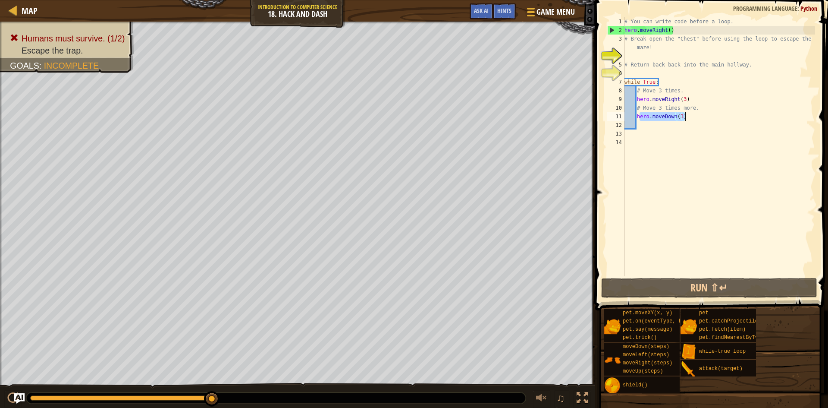
drag, startPoint x: 638, startPoint y: 115, endPoint x: 703, endPoint y: 113, distance: 65.1
click at [703, 113] on div "# You can write code before a loop. hero . moveRight ( ) # Break open the "Ches…" at bounding box center [719, 155] width 192 height 276
type textarea "h"
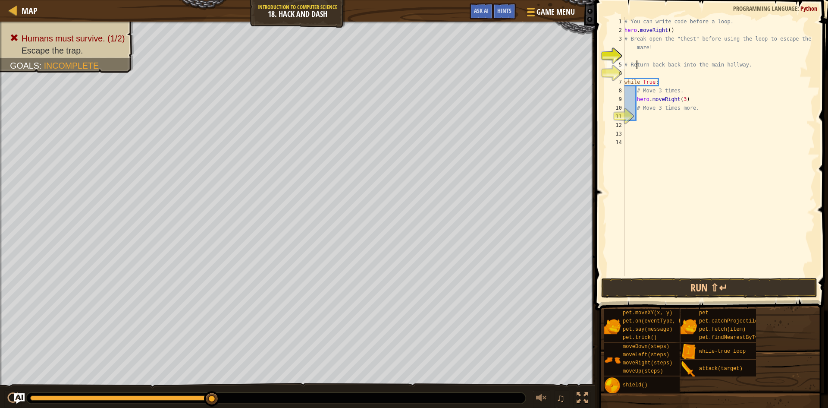
click at [637, 68] on div "# You can write code before a loop. hero . moveRight ( ) # Break open the "Ches…" at bounding box center [719, 155] width 192 height 276
type textarea "# Return back back into the main hallway."
click at [634, 76] on div "# You can write code before a loop. hero . moveRight ( ) # Break open the "Ches…" at bounding box center [719, 155] width 192 height 276
type textarea "hero.moveUp()"
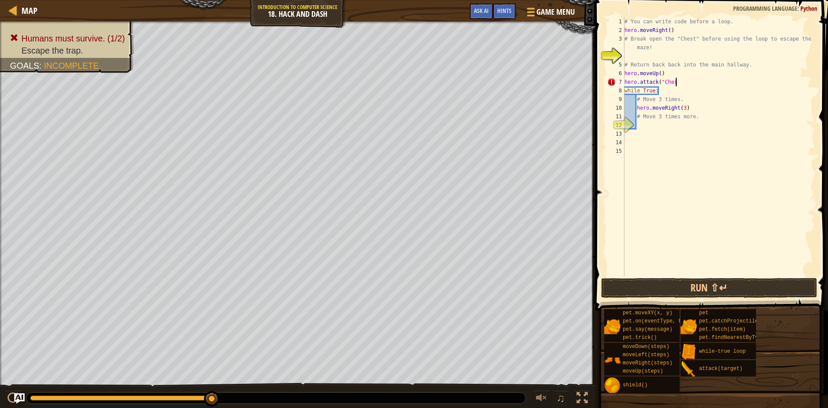
scroll to position [4, 7]
type textarea "hero.attack("Chest")"
type textarea "hero.moveDown()"
click at [651, 134] on div "# You can write code before a loop. hero . moveRight ( ) # Break open the "Ches…" at bounding box center [719, 155] width 192 height 276
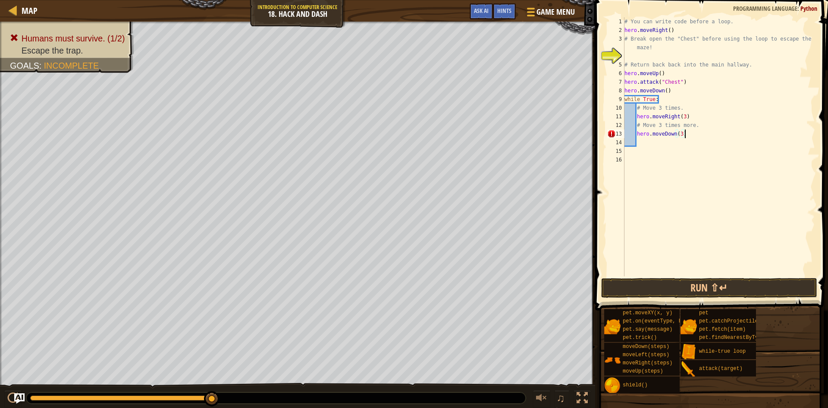
scroll to position [4, 8]
type textarea "hero.moveDown(3)"
click at [641, 287] on button "Run ⇧↵" at bounding box center [709, 288] width 216 height 20
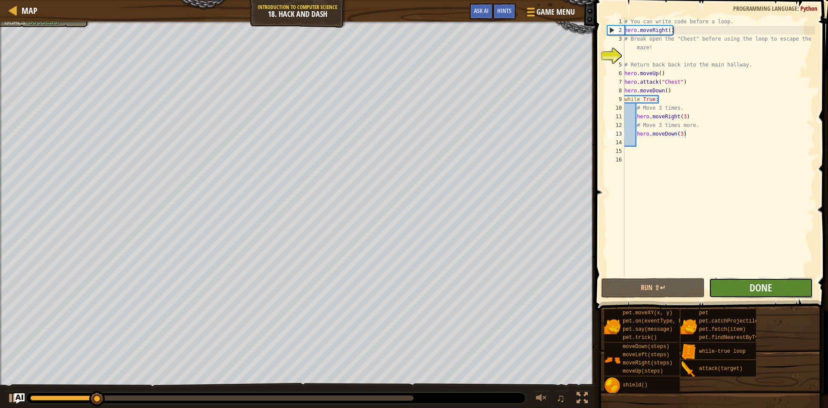
click at [733, 286] on button "Done" at bounding box center [761, 288] width 104 height 20
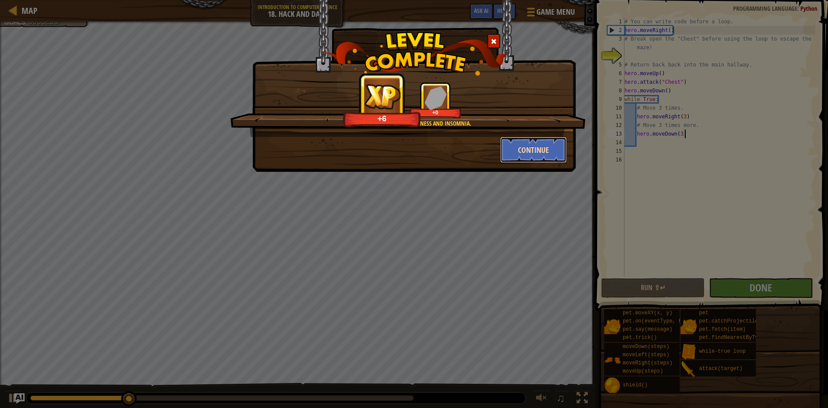
click at [511, 152] on button "Continue" at bounding box center [533, 150] width 67 height 26
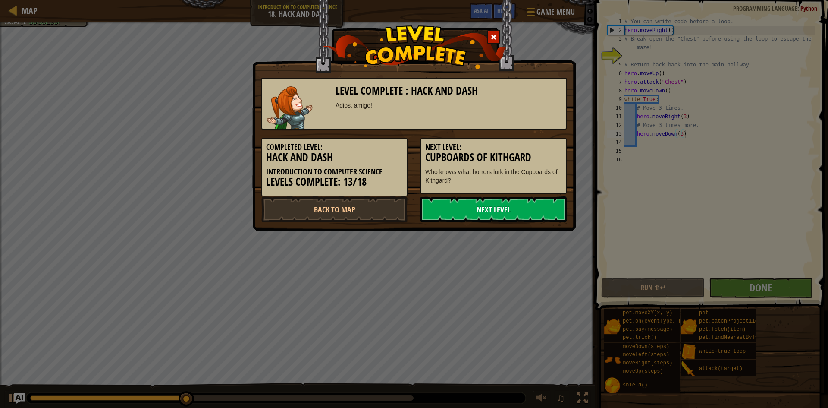
click at [514, 214] on link "Next Level" at bounding box center [493, 209] width 146 height 26
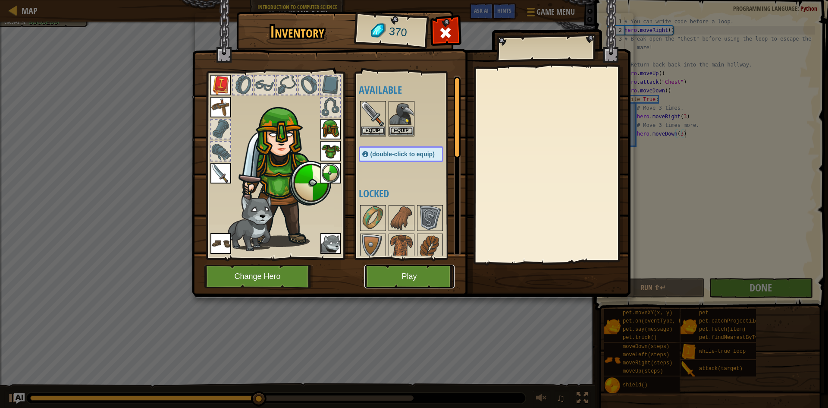
click at [393, 270] on button "Play" at bounding box center [409, 276] width 90 height 24
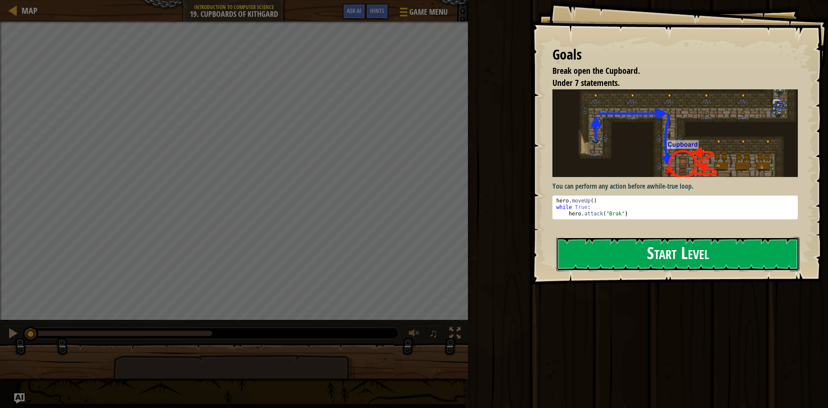
drag, startPoint x: 639, startPoint y: 257, endPoint x: 618, endPoint y: 258, distance: 21.1
click at [639, 259] on button "Start Level" at bounding box center [677, 254] width 243 height 34
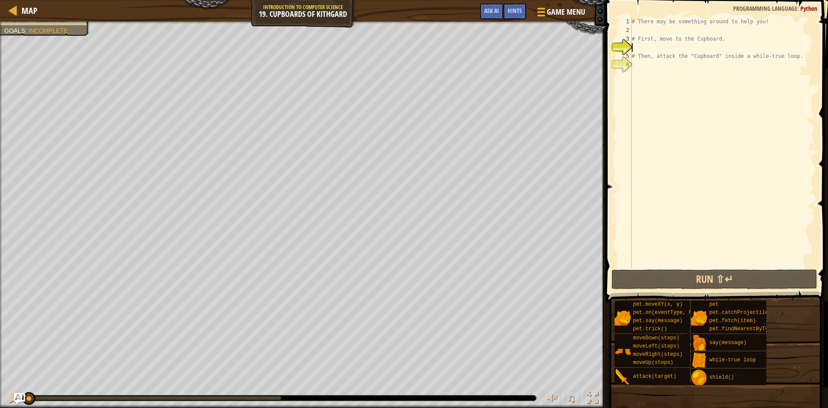
drag, startPoint x: 136, startPoint y: 397, endPoint x: 25, endPoint y: 399, distance: 111.3
click at [23, 399] on div "Map Introduction to Computer Science 19. Cupboards of Kithgard Game Menu Done H…" at bounding box center [414, 204] width 828 height 408
click at [12, 392] on div at bounding box center [12, 397] width 11 height 11
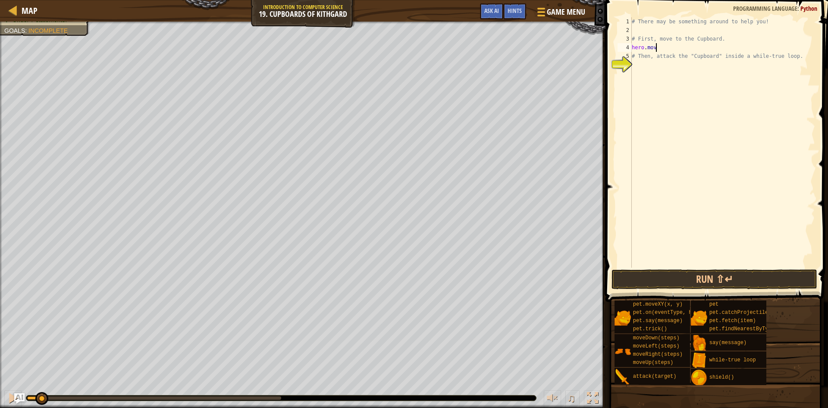
scroll to position [4, 3]
type textarea "hero.moveUp()"
type textarea "hero.moveRight(2)"
type textarea "hero.moveDown(2)"
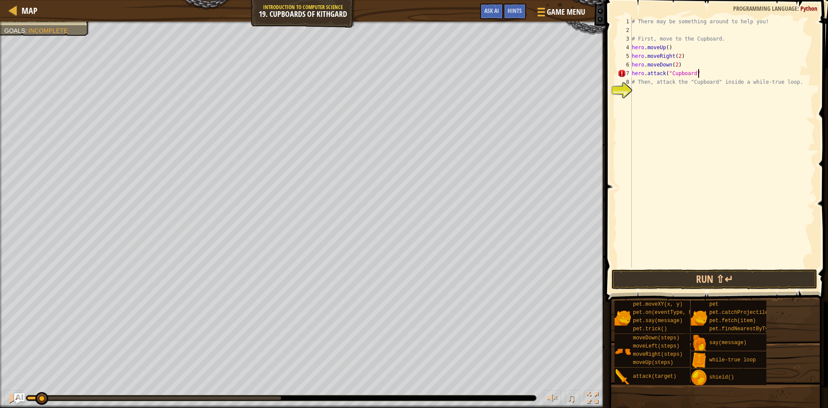
scroll to position [4, 9]
type textarea "hero.attack("Cupboard")"
drag, startPoint x: 693, startPoint y: 271, endPoint x: 688, endPoint y: 275, distance: 6.7
click at [693, 272] on button "Run ⇧↵" at bounding box center [715, 279] width 206 height 20
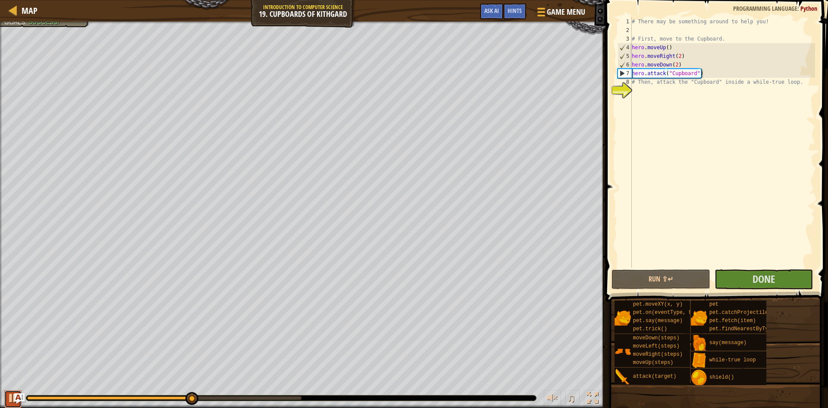
click at [8, 398] on div at bounding box center [12, 397] width 11 height 11
click at [10, 398] on div at bounding box center [12, 397] width 11 height 11
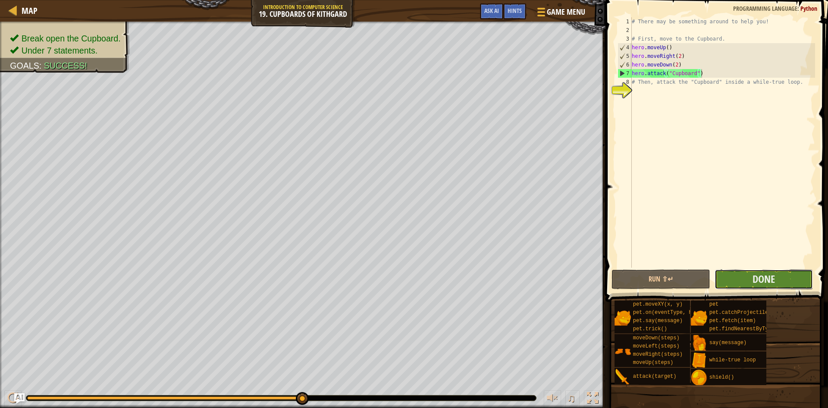
click at [728, 278] on button "Done" at bounding box center [764, 279] width 99 height 20
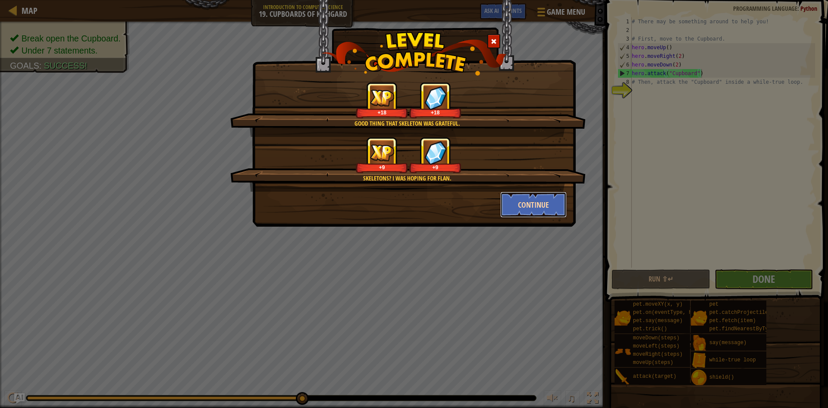
click at [519, 209] on button "Continue" at bounding box center [533, 204] width 67 height 26
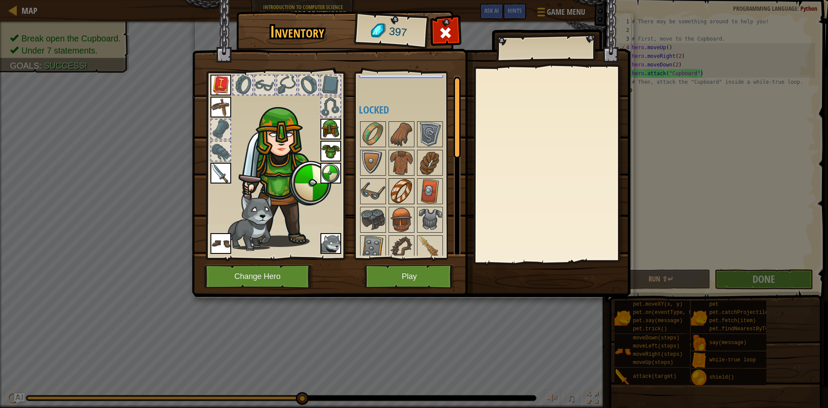
scroll to position [91, 0]
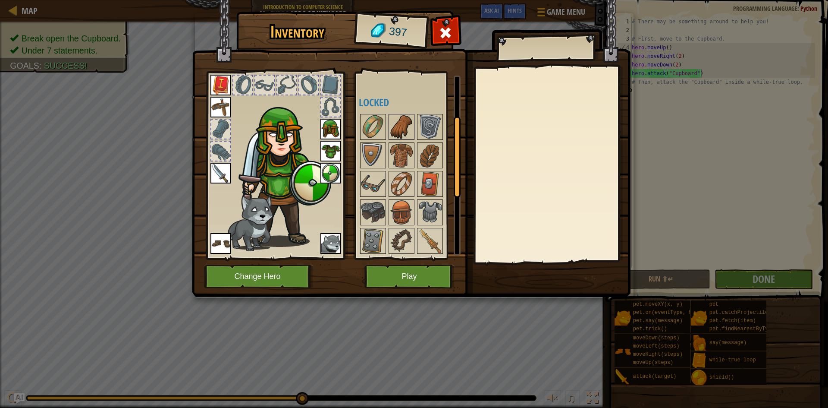
click at [391, 127] on img at bounding box center [401, 127] width 24 height 24
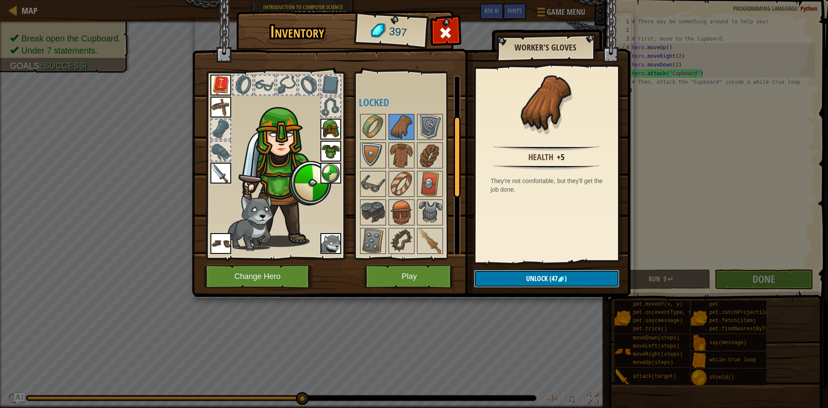
click at [511, 279] on button "Unlock (47 )" at bounding box center [546, 279] width 145 height 18
drag, startPoint x: 514, startPoint y: 277, endPoint x: 495, endPoint y: 262, distance: 24.6
click at [513, 277] on button "Confirm" at bounding box center [546, 279] width 145 height 18
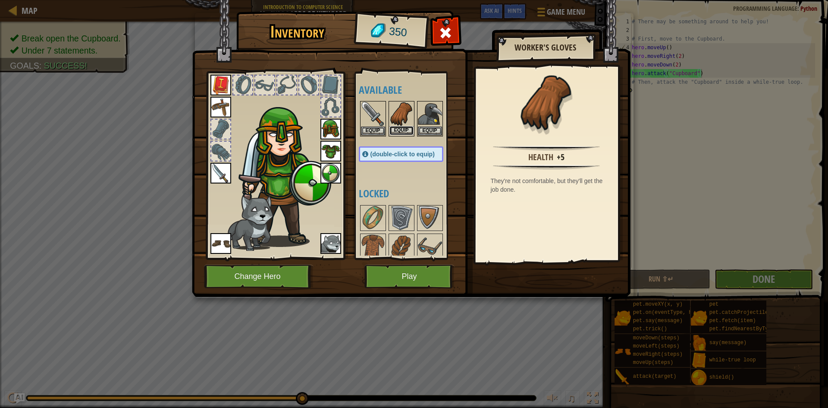
click at [395, 131] on button "Equip" at bounding box center [401, 130] width 24 height 9
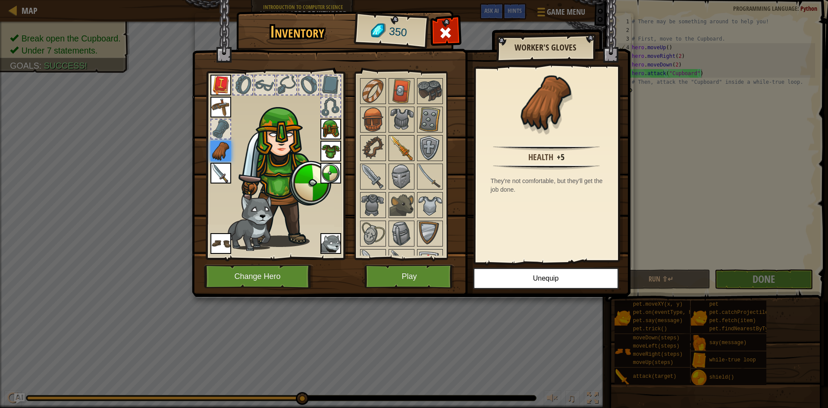
scroll to position [204, 0]
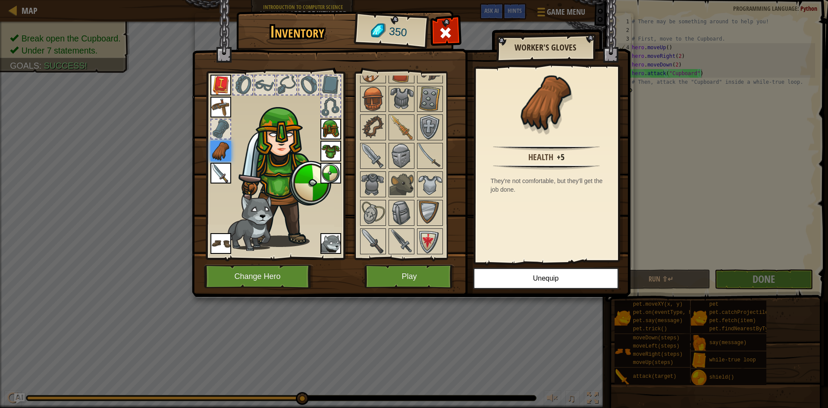
click at [443, 236] on div "Available Equip Equip Equip Equip Equip Equip Equip Equip Equip Equip Equip (do…" at bounding box center [410, 165] width 102 height 180
click at [436, 243] on img at bounding box center [430, 241] width 24 height 24
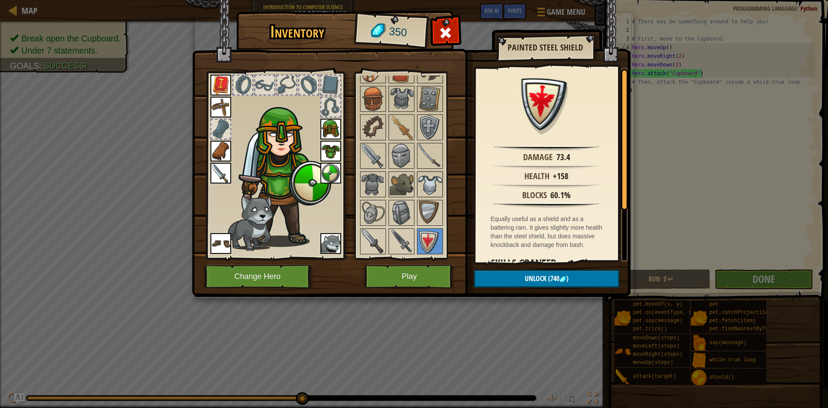
click at [424, 185] on img at bounding box center [430, 184] width 24 height 24
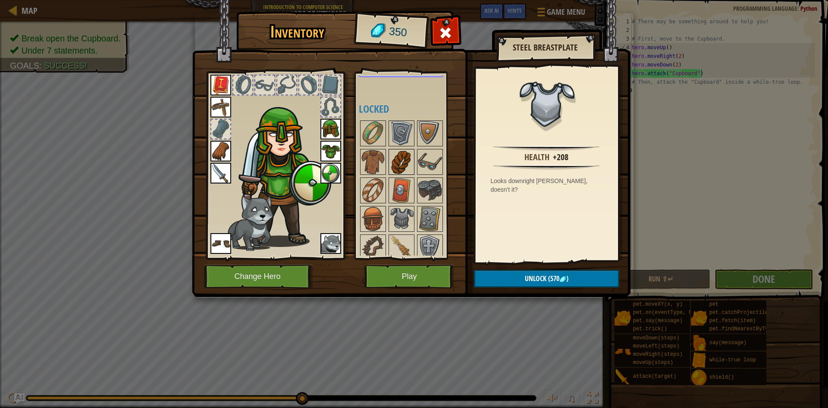
scroll to position [84, 0]
click at [408, 169] on img at bounding box center [401, 163] width 24 height 24
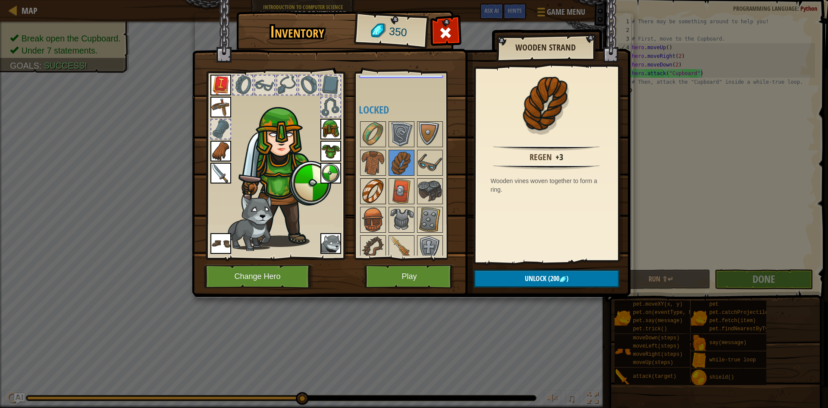
click at [380, 202] on img at bounding box center [373, 191] width 24 height 24
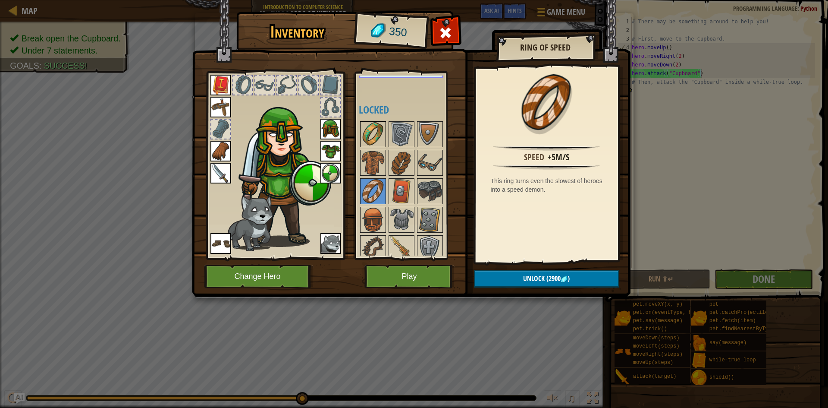
click at [371, 137] on img at bounding box center [373, 134] width 24 height 24
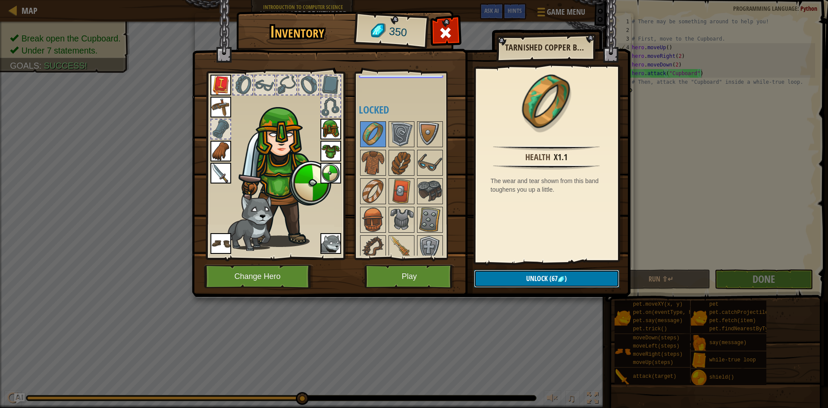
click at [486, 277] on button "Unlock (67 )" at bounding box center [546, 279] width 145 height 18
drag, startPoint x: 494, startPoint y: 275, endPoint x: 485, endPoint y: 263, distance: 14.8
click at [495, 276] on button "Confirm" at bounding box center [546, 279] width 145 height 18
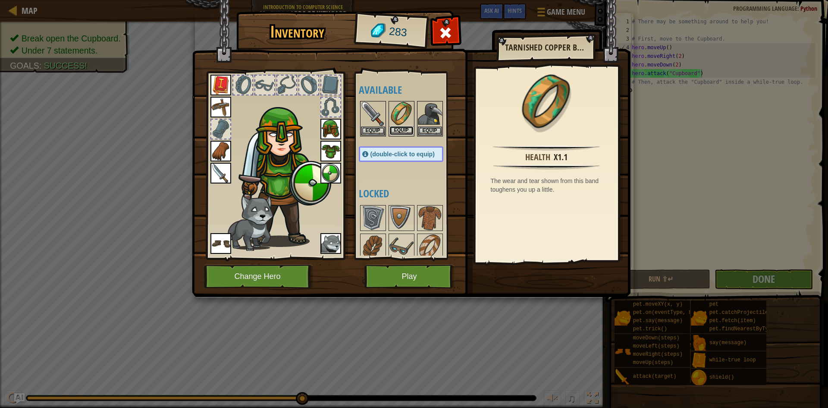
click at [392, 132] on button "Equip" at bounding box center [401, 130] width 24 height 9
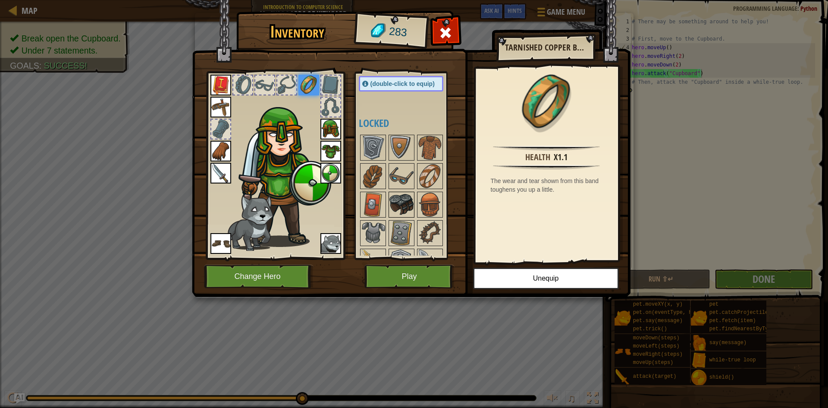
scroll to position [71, 0]
click at [402, 272] on button "Play" at bounding box center [409, 276] width 90 height 24
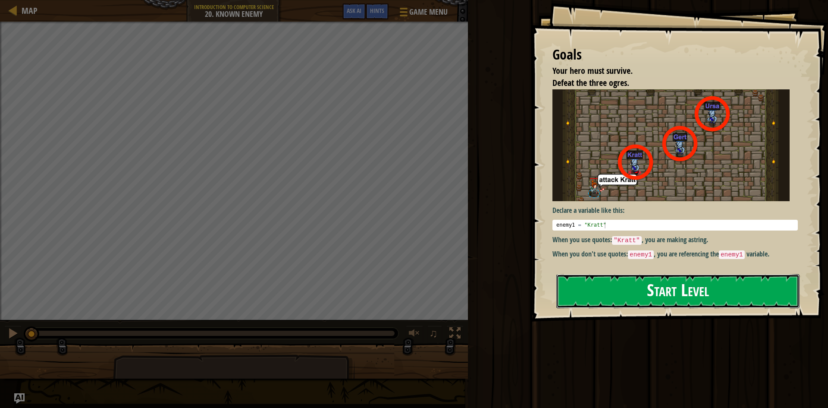
click at [608, 290] on button "Start Level" at bounding box center [677, 291] width 243 height 34
